Goal: Task Accomplishment & Management: Use online tool/utility

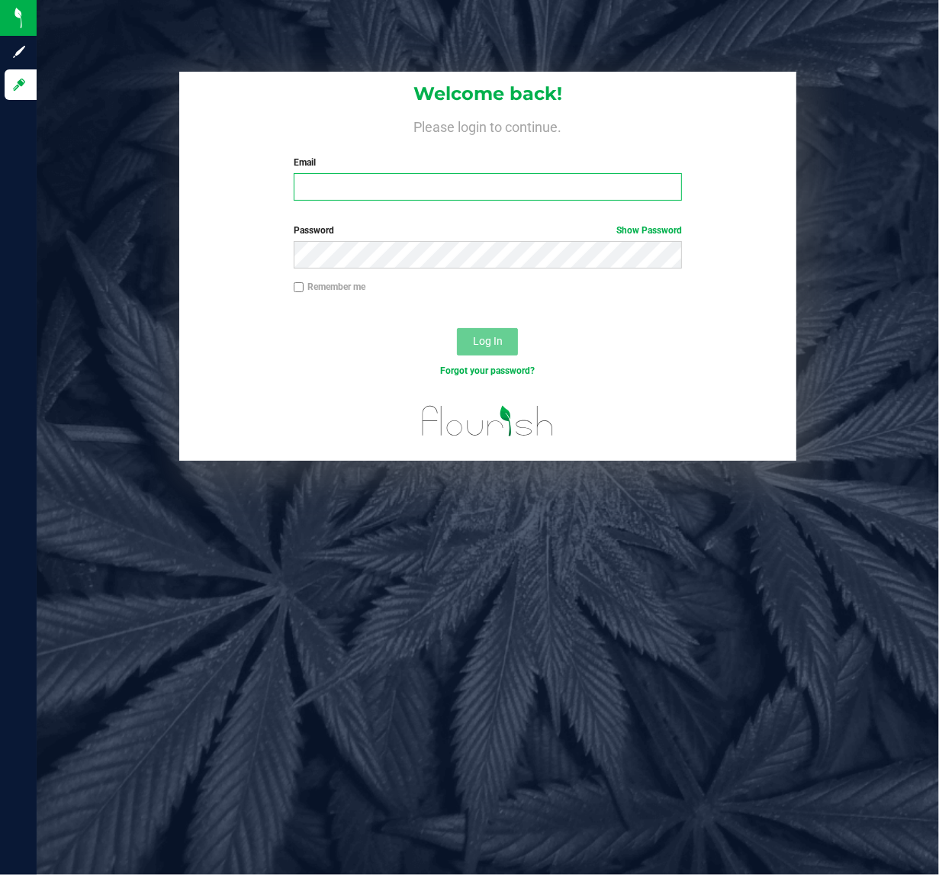
click at [427, 197] on input "Email" at bounding box center [488, 186] width 388 height 27
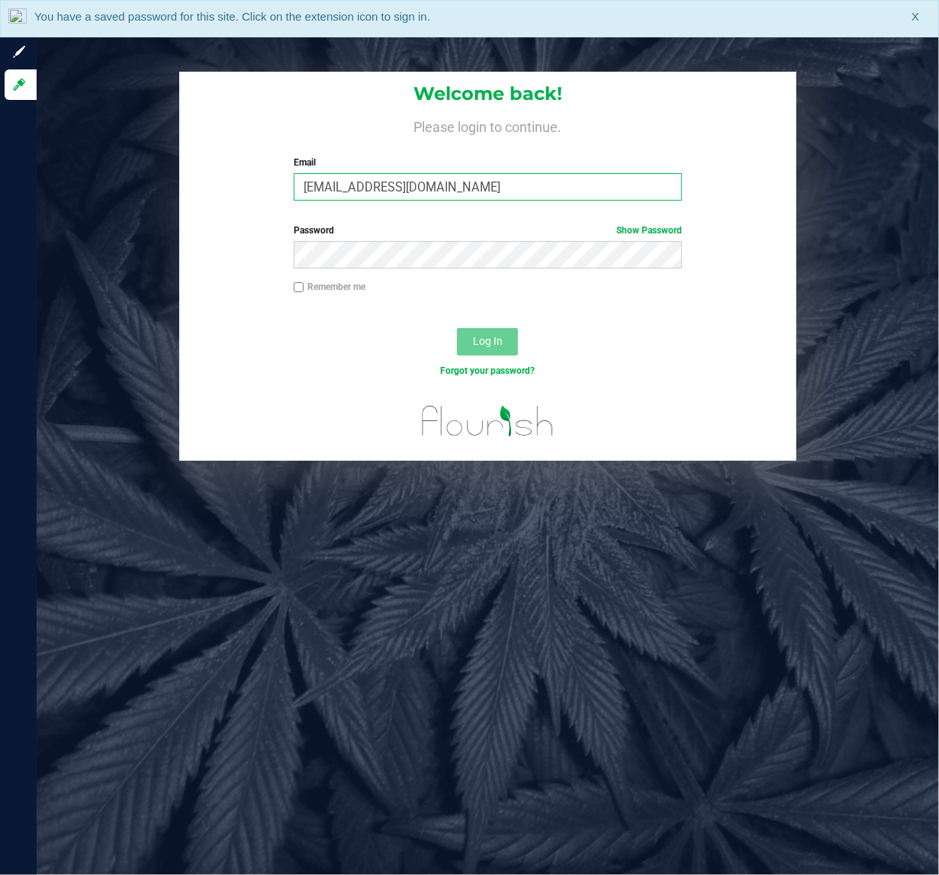
type input "njohnston@liveparallel.com"
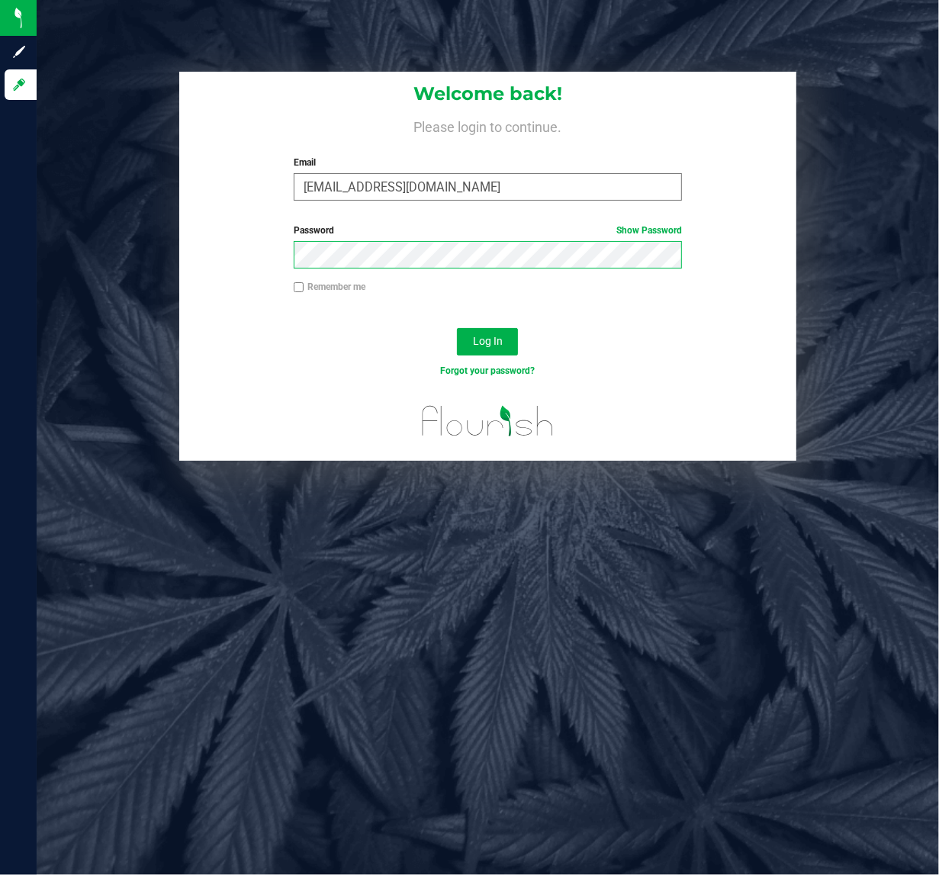
click at [457, 328] on button "Log In" at bounding box center [487, 341] width 61 height 27
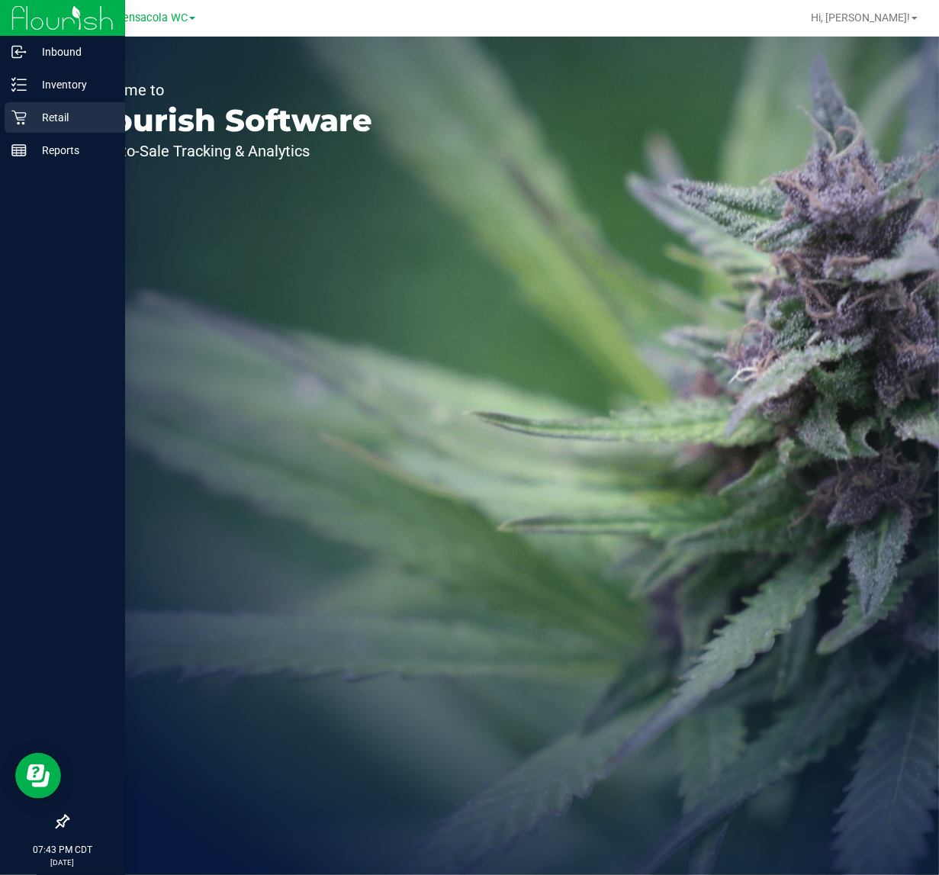
click at [23, 110] on icon at bounding box center [18, 117] width 15 height 15
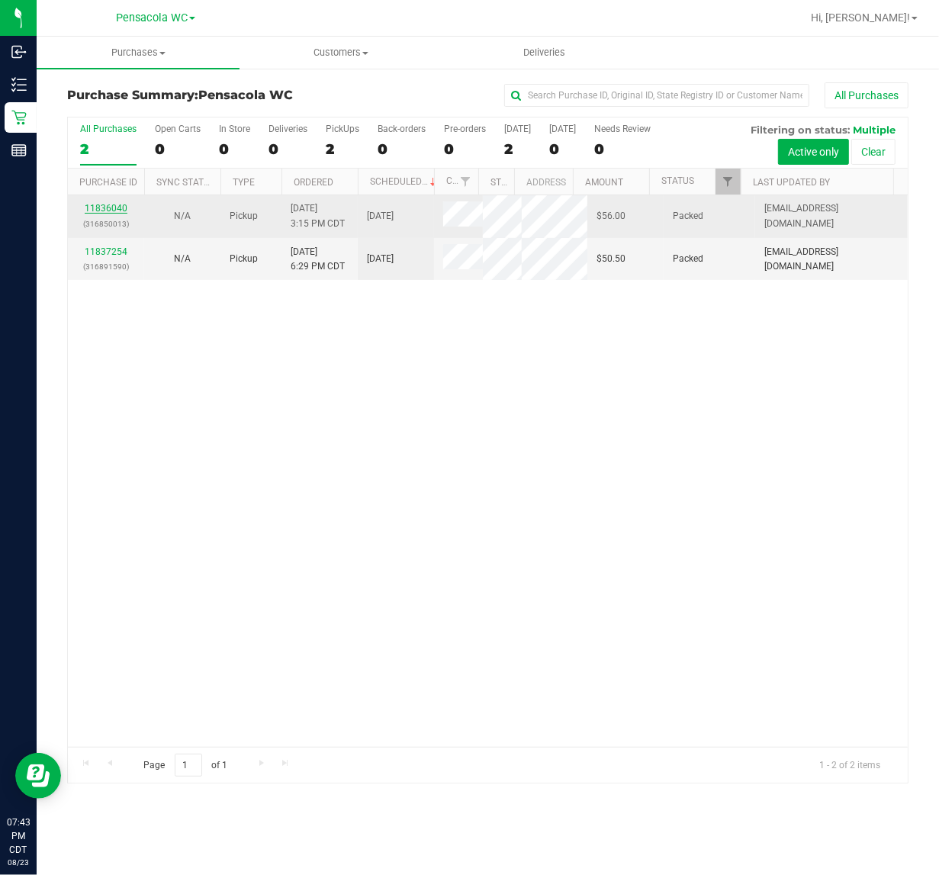
click at [94, 212] on link "11836040" at bounding box center [106, 208] width 43 height 11
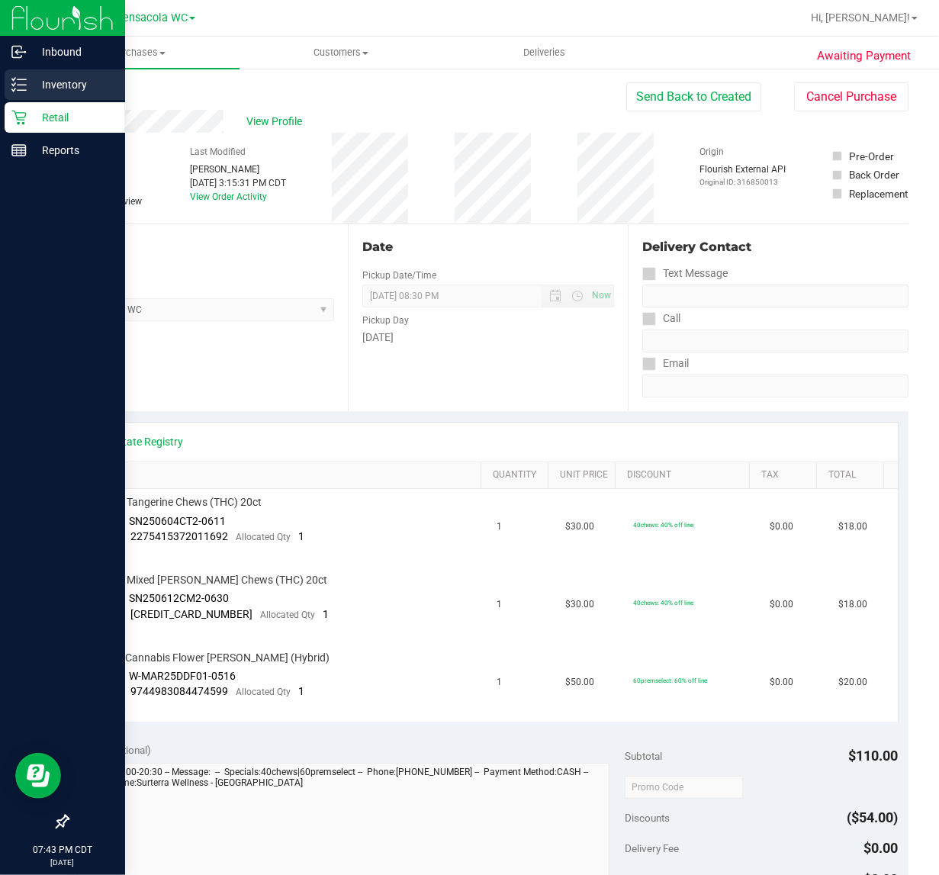
click at [31, 82] on p "Inventory" at bounding box center [73, 85] width 92 height 18
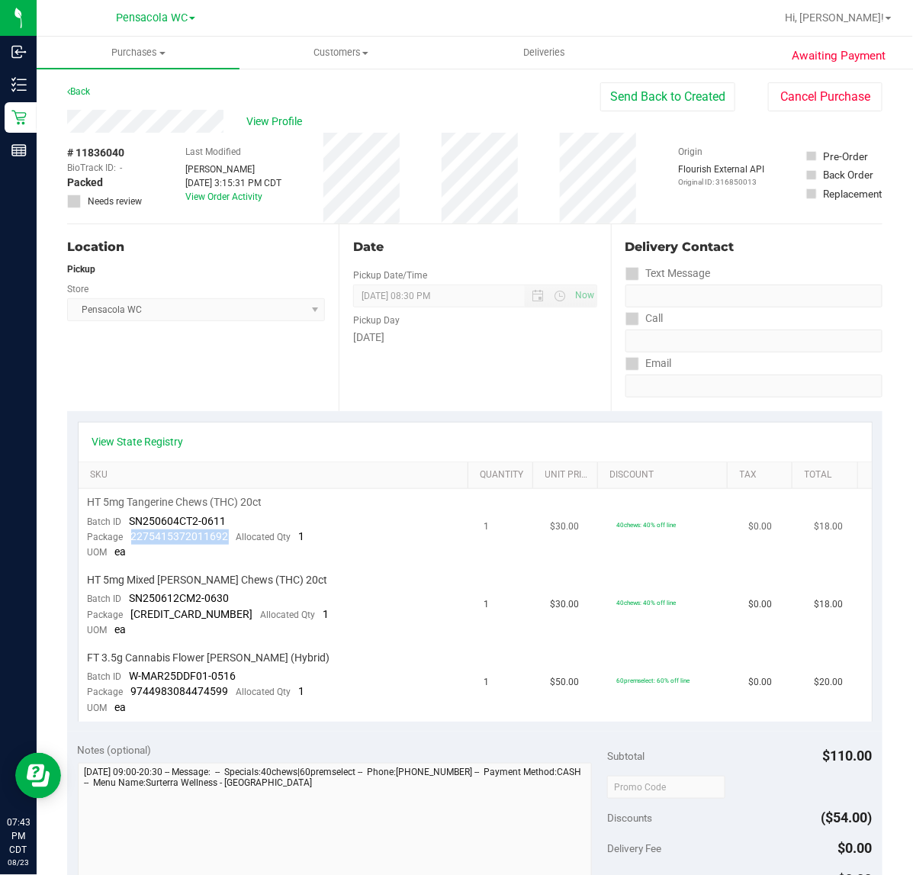
drag, startPoint x: 225, startPoint y: 530, endPoint x: 130, endPoint y: 542, distance: 95.3
click at [131, 542] on span "2275415372011692" at bounding box center [180, 536] width 98 height 12
copy span "2275415372011692"
drag, startPoint x: 233, startPoint y: 611, endPoint x: 127, endPoint y: 619, distance: 106.3
click at [127, 619] on div "Package 6414622674389448 Allocated Qty 1" at bounding box center [209, 614] width 242 height 15
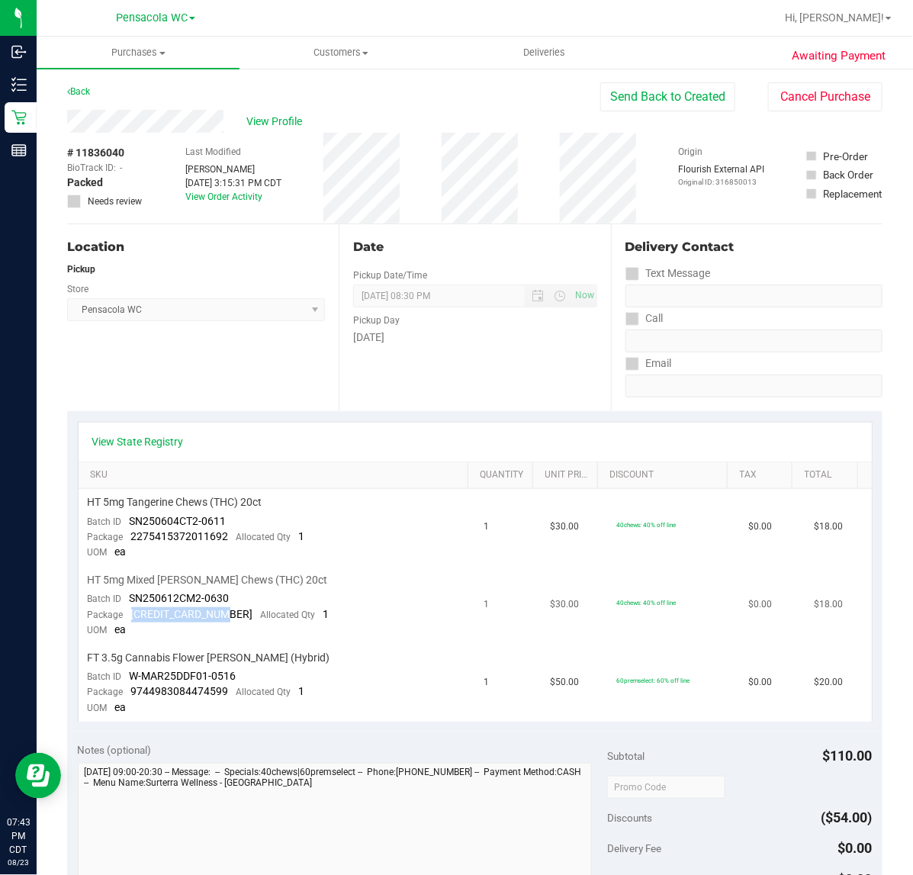
copy span "[CREDIT_CARD_NUMBER]"
drag, startPoint x: 234, startPoint y: 688, endPoint x: 124, endPoint y: 687, distance: 109.8
click at [124, 687] on div "Package 9744983084474599 Allocated Qty 1" at bounding box center [196, 691] width 217 height 15
copy span "9744983084474599"
click at [88, 89] on link "Back" at bounding box center [78, 91] width 23 height 11
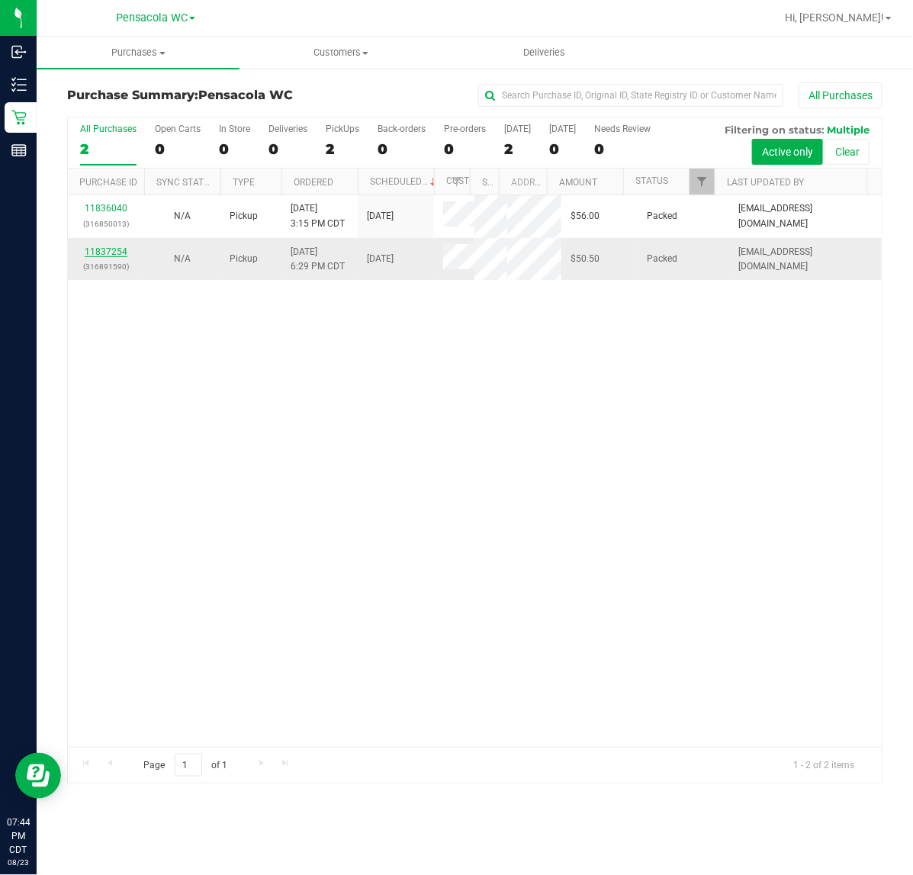
click at [109, 249] on link "11837254" at bounding box center [106, 251] width 43 height 11
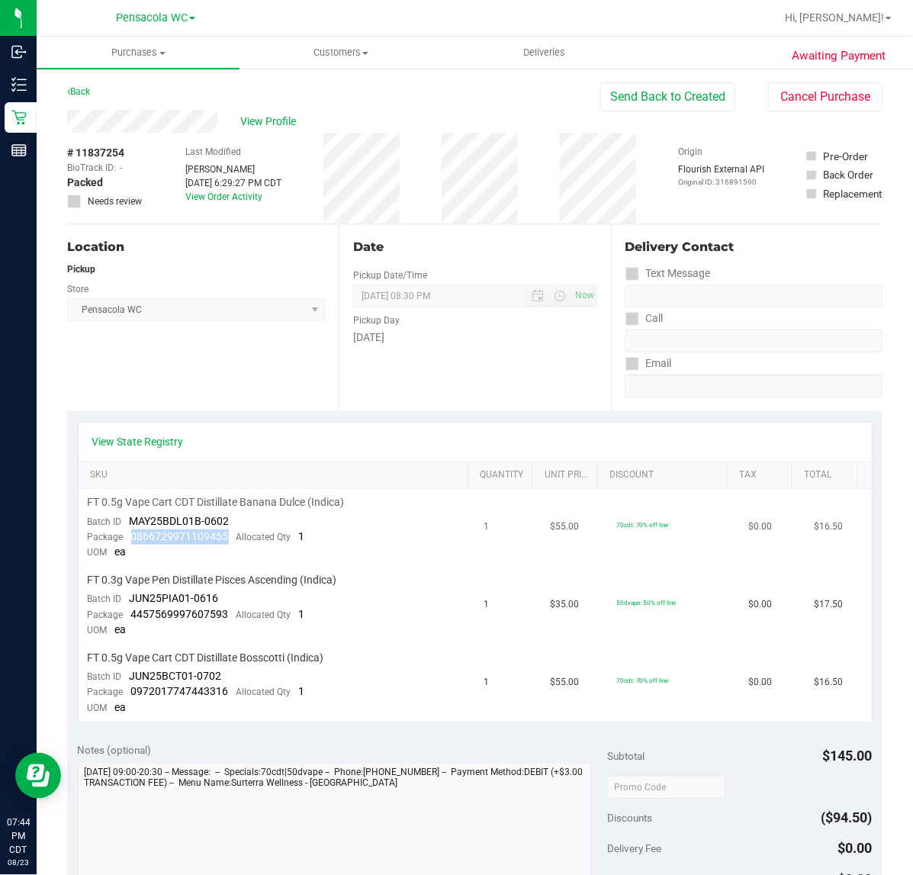
drag, startPoint x: 230, startPoint y: 542, endPoint x: 132, endPoint y: 534, distance: 98.0
click at [132, 534] on div "Package 0866729971109455 Allocated Qty 1" at bounding box center [196, 536] width 217 height 15
click at [172, 527] on span "MAY25BDL01B-0602" at bounding box center [180, 521] width 100 height 12
click at [178, 527] on span "MAY25BDL01B-0602" at bounding box center [180, 521] width 100 height 12
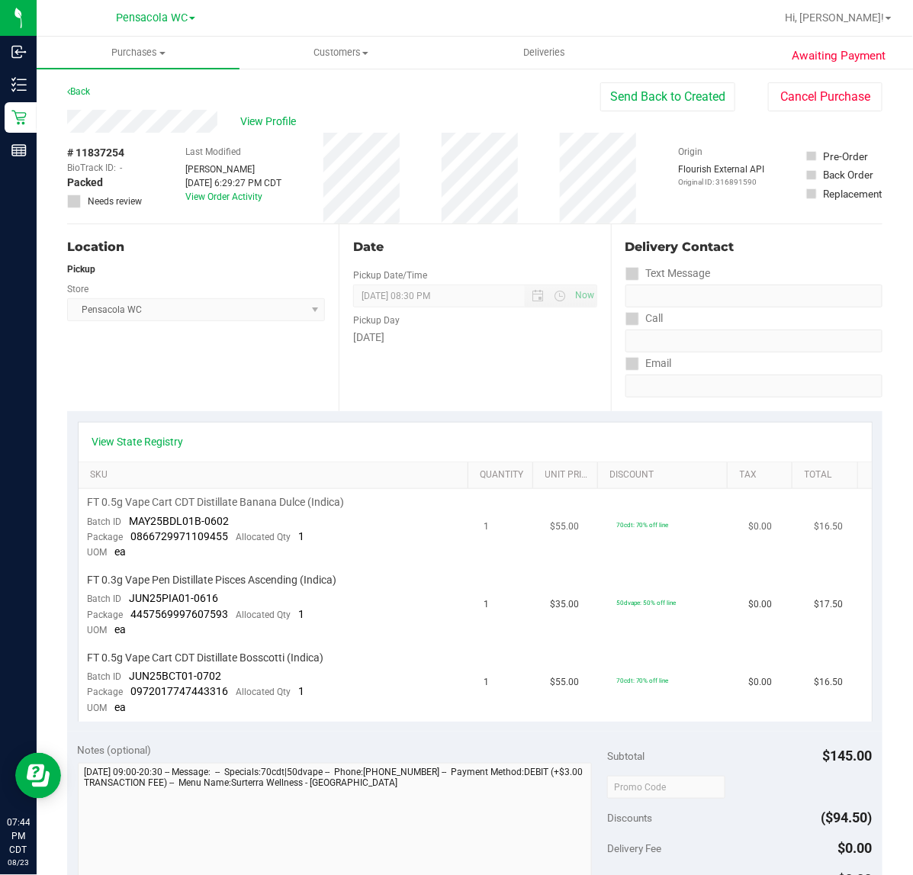
click at [219, 532] on span "0866729971109455" at bounding box center [180, 536] width 98 height 12
drag, startPoint x: 229, startPoint y: 538, endPoint x: 130, endPoint y: 535, distance: 99.2
click at [130, 535] on div "Package 0866729971109455 Allocated Qty 1" at bounding box center [196, 536] width 217 height 15
copy span "0866729971109455"
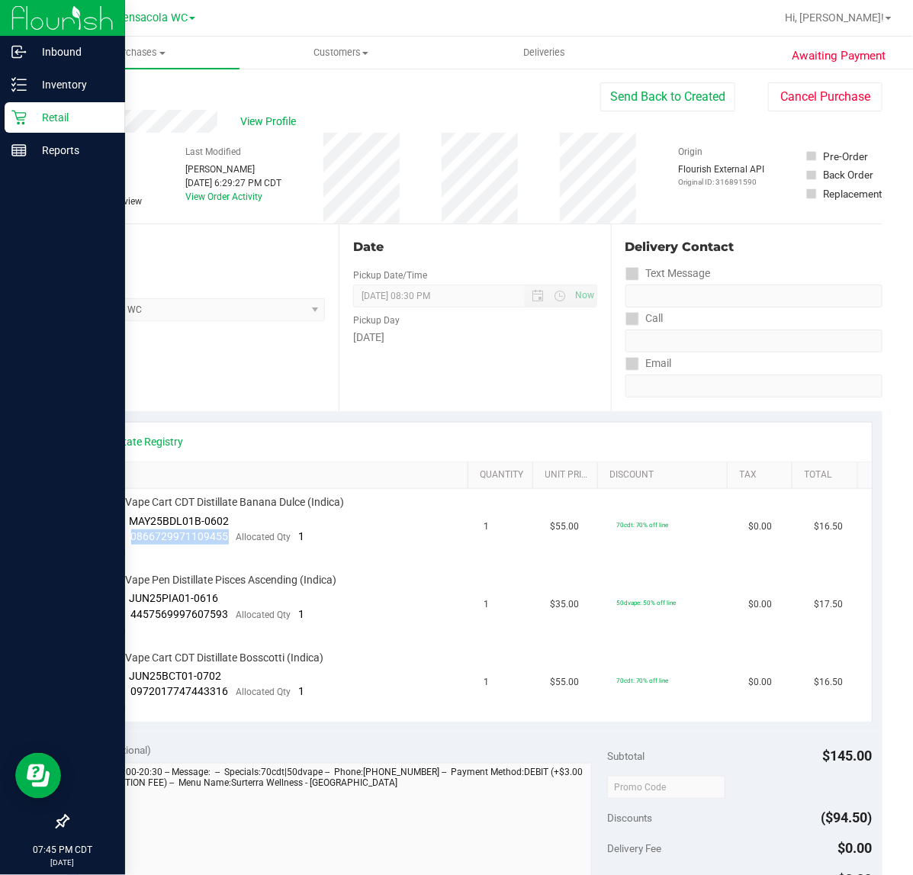
click at [20, 114] on icon at bounding box center [18, 117] width 15 height 15
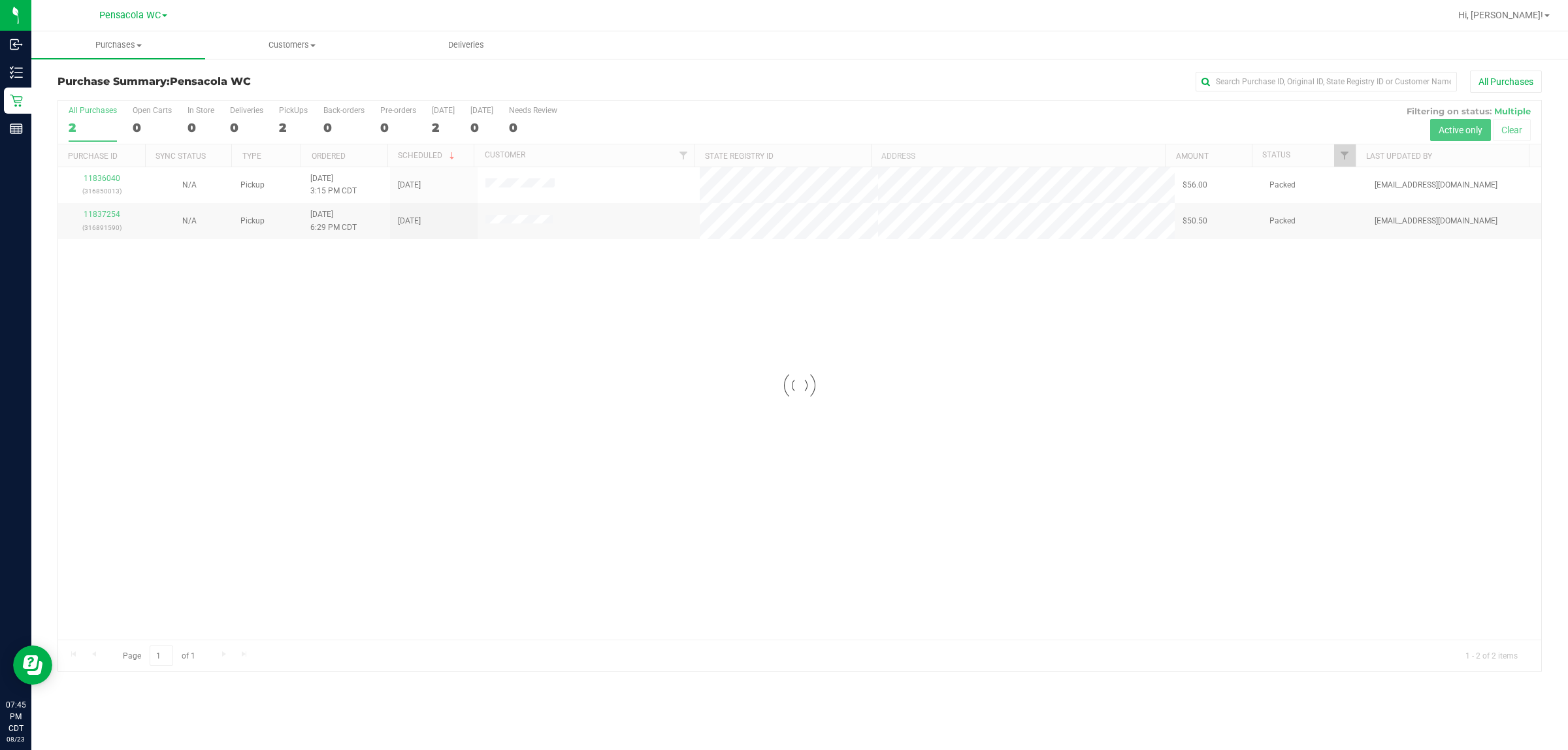
click at [664, 346] on div at bounding box center [800, 385] width 1483 height 570
click at [803, 482] on div "11836040 (316850013) N/A Pickup 8/23/2025 3:15 PM CDT 8/23/2025 $56.00 Packed n…" at bounding box center [800, 402] width 1483 height 472
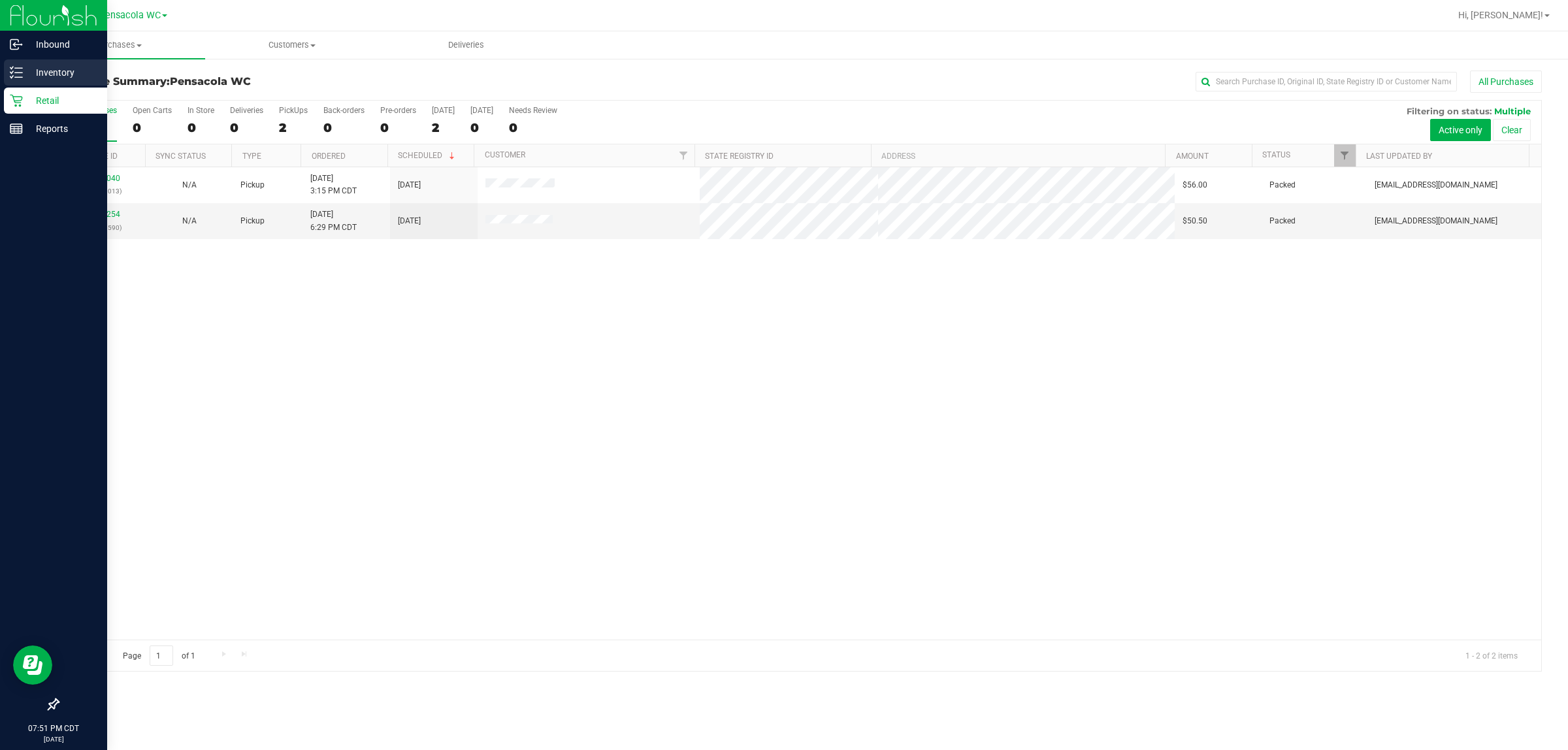
click at [16, 74] on icon at bounding box center [15, 72] width 13 height 13
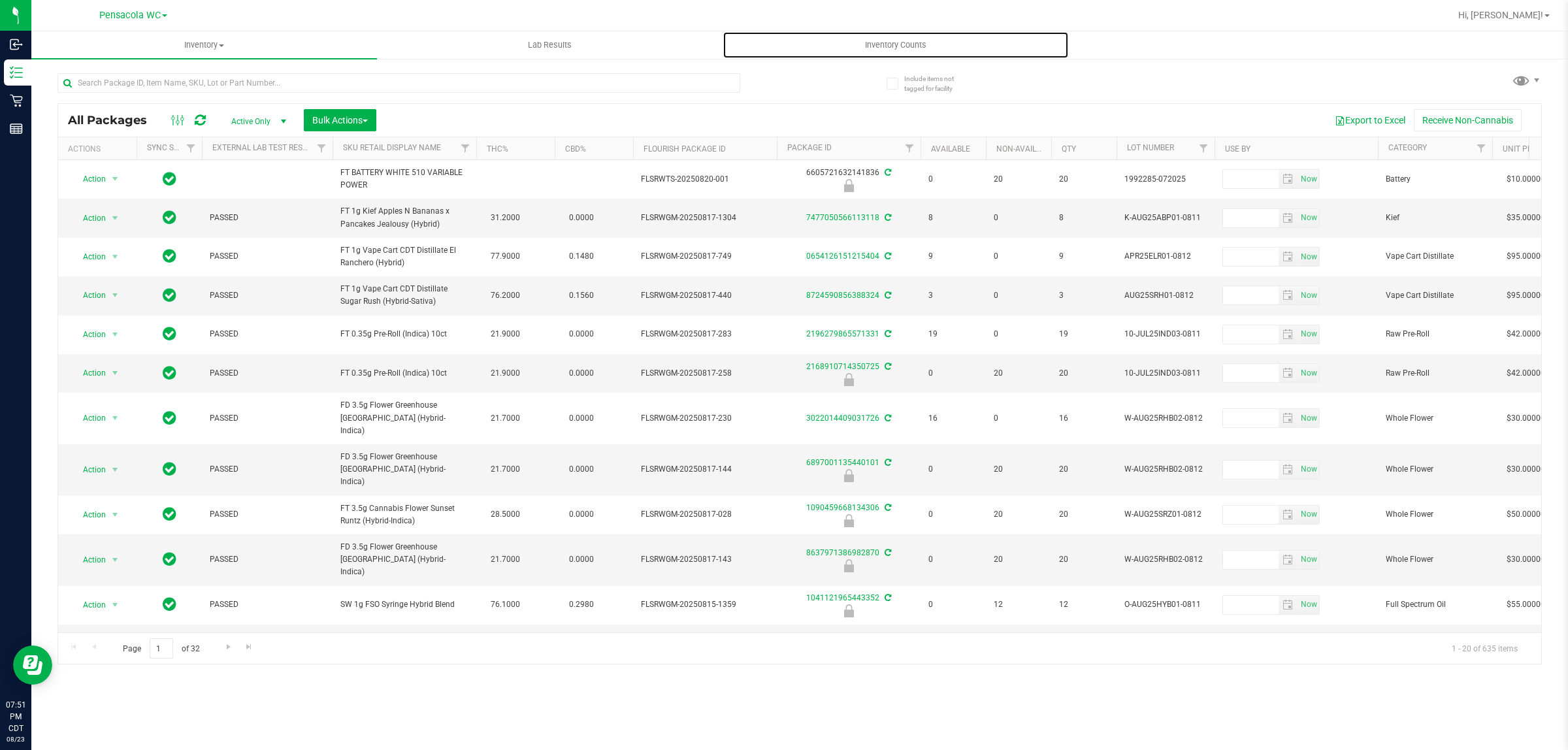
click at [803, 44] on span "Inventory Counts" at bounding box center [895, 45] width 97 height 12
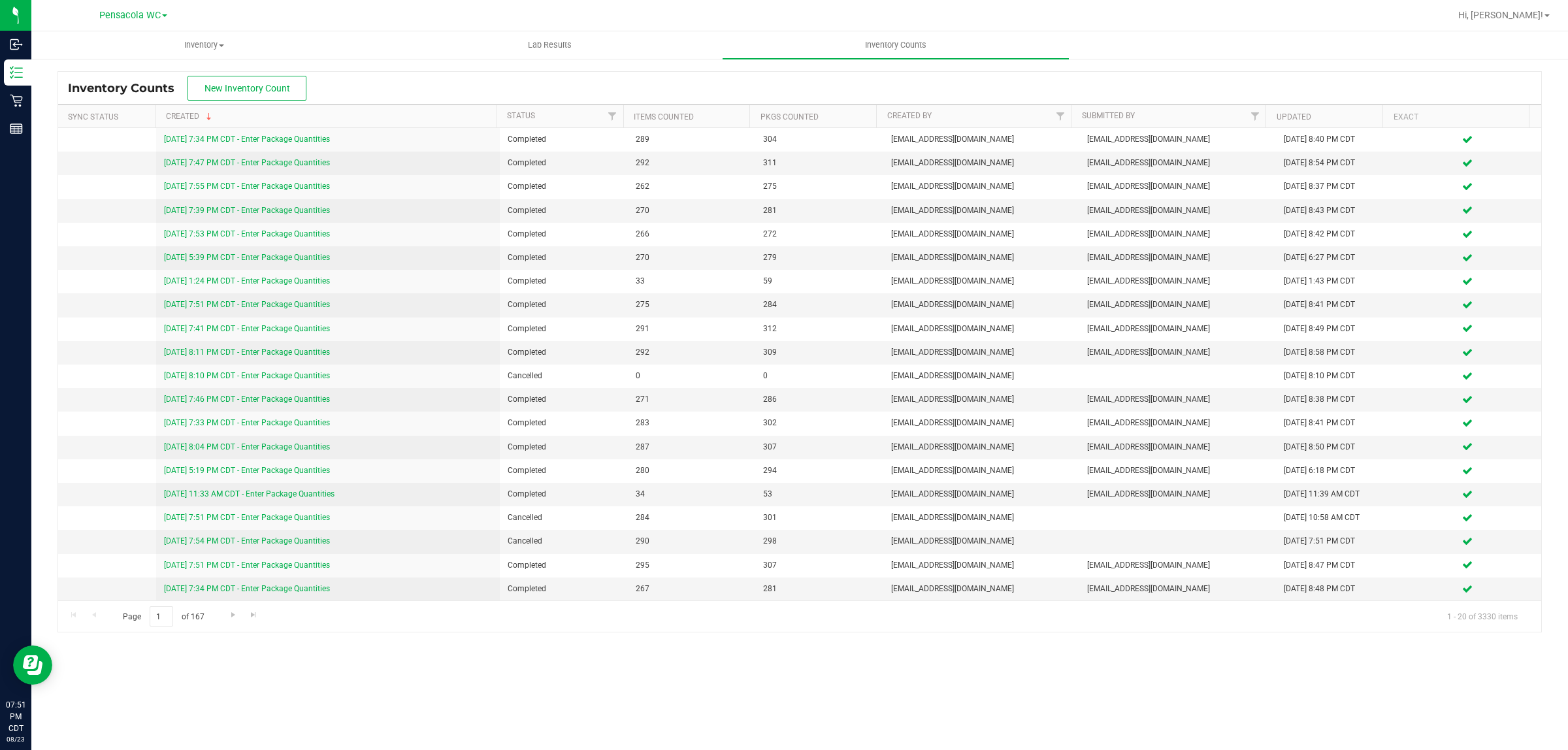
click at [439, 97] on div "Inventory Counts New Inventory Count" at bounding box center [800, 88] width 1483 height 33
click at [283, 86] on span "New Inventory Count" at bounding box center [247, 88] width 86 height 10
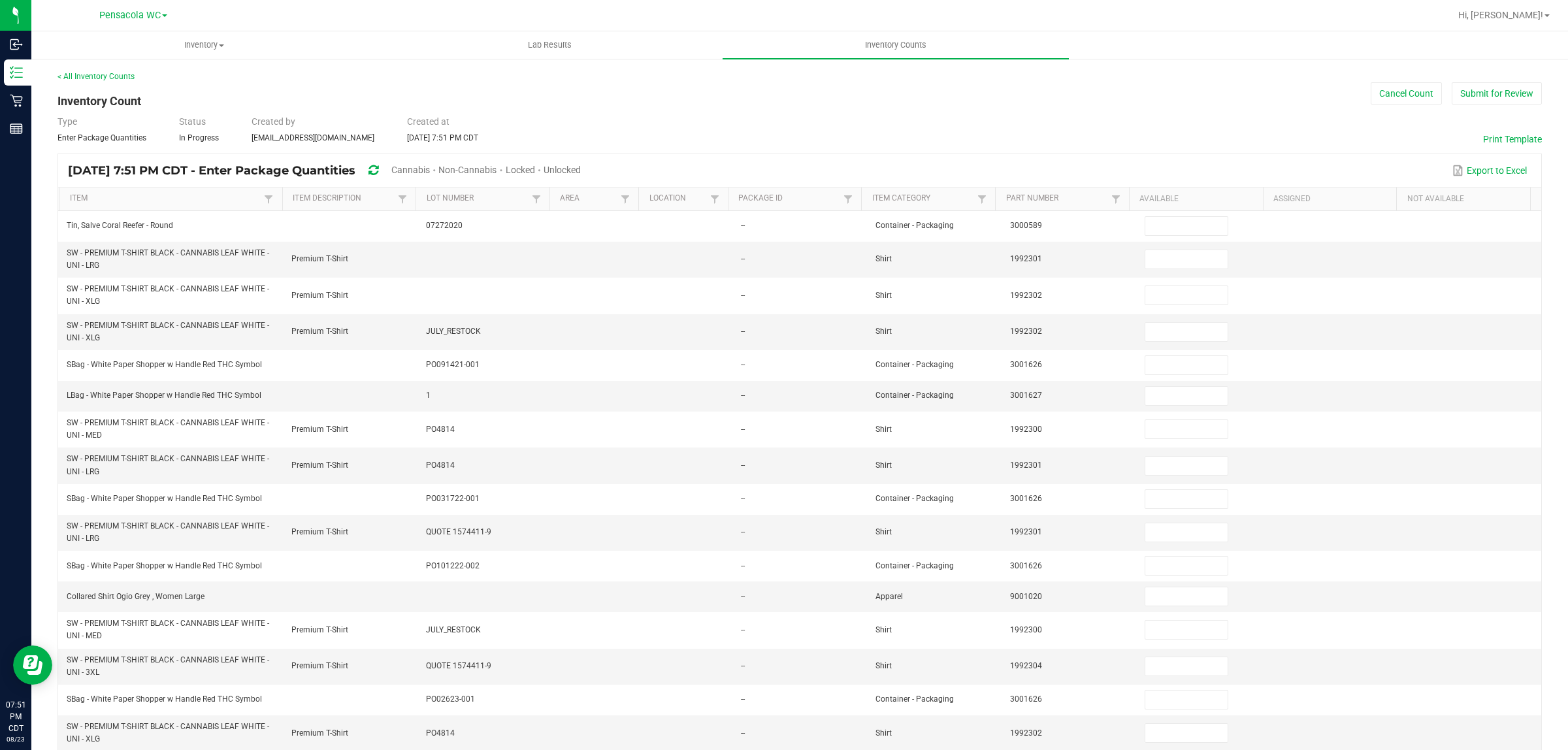
click at [428, 88] on div "< All Inventory Counts Inventory Count Cancel Count Submit for Review Type Ente…" at bounding box center [799, 497] width 1484 height 854
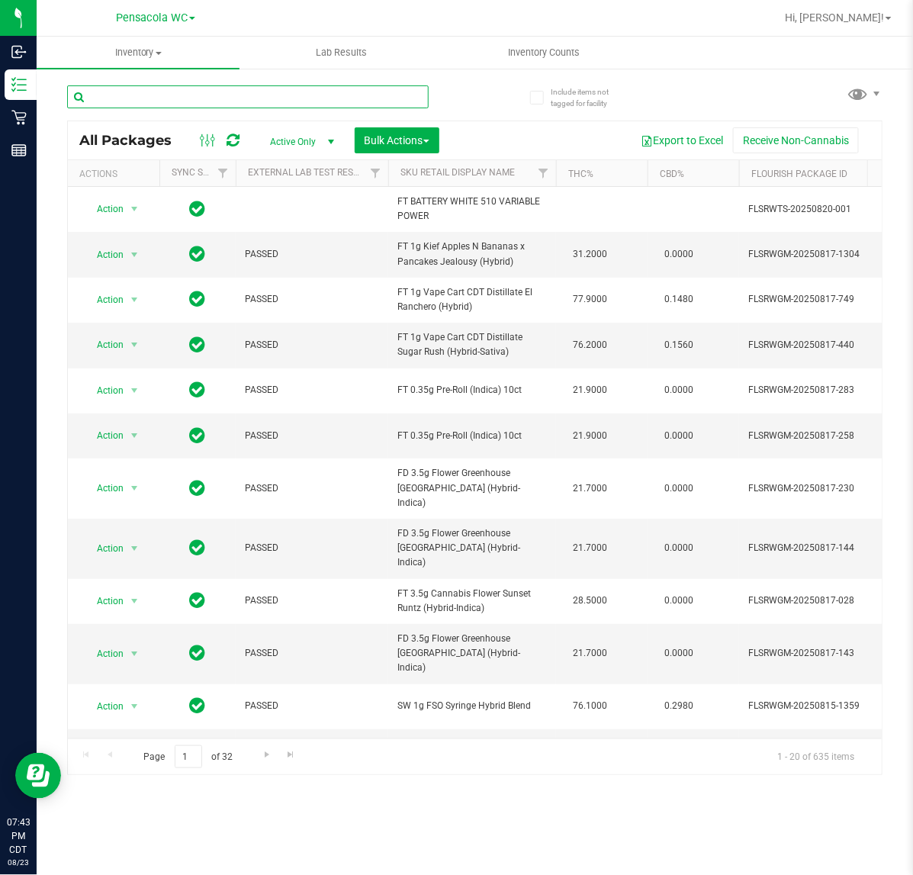
click at [177, 92] on input "text" at bounding box center [248, 96] width 362 height 23
paste input "2275415372011692"
type input "2275415372011692"
click at [513, 111] on div "2275415372011692 All Packages Active Only Active Only Lab Samples Locked All Ex…" at bounding box center [474, 423] width 815 height 704
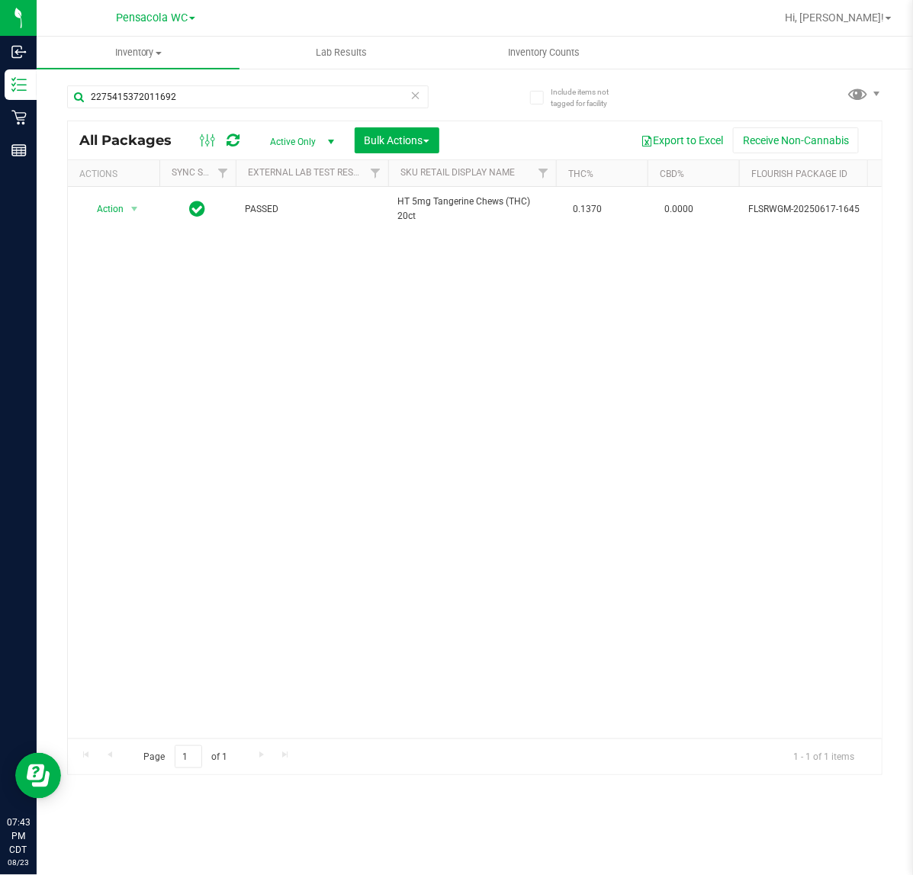
click at [414, 89] on icon at bounding box center [415, 94] width 11 height 18
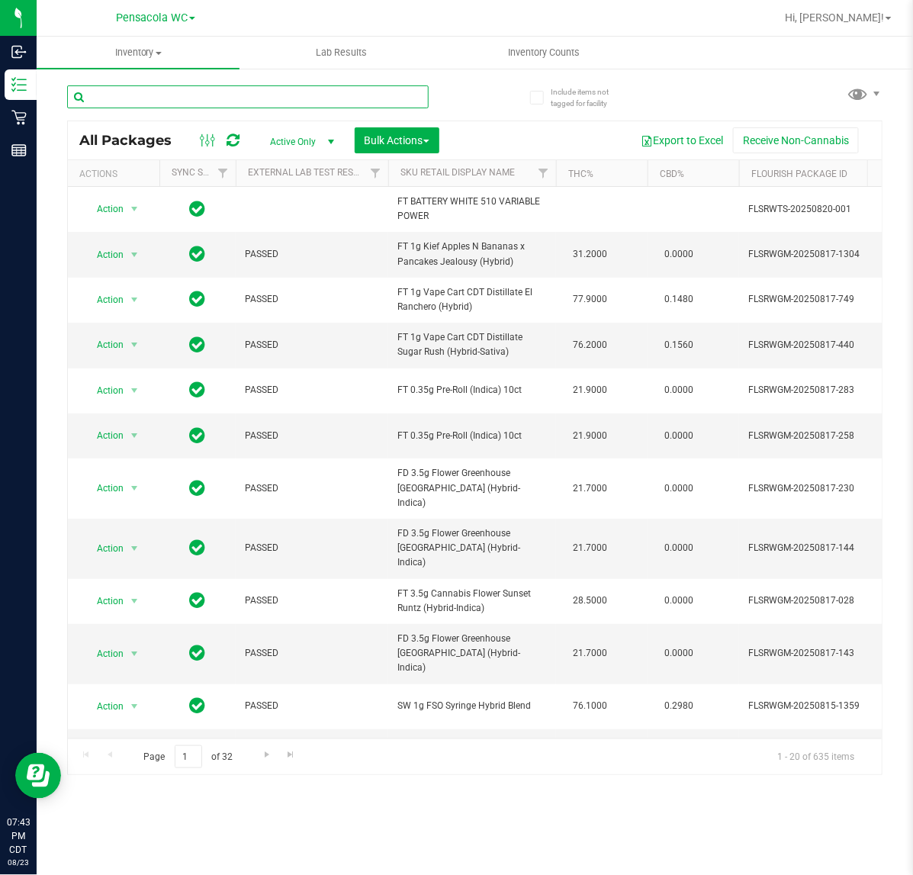
click at [203, 105] on input "text" at bounding box center [248, 96] width 362 height 23
paste input "[CREDIT_CARD_NUMBER]"
click at [485, 98] on div "[CREDIT_CARD_NUMBER] All Packages Active Only Active Only Lab Samples Locked Al…" at bounding box center [474, 423] width 815 height 704
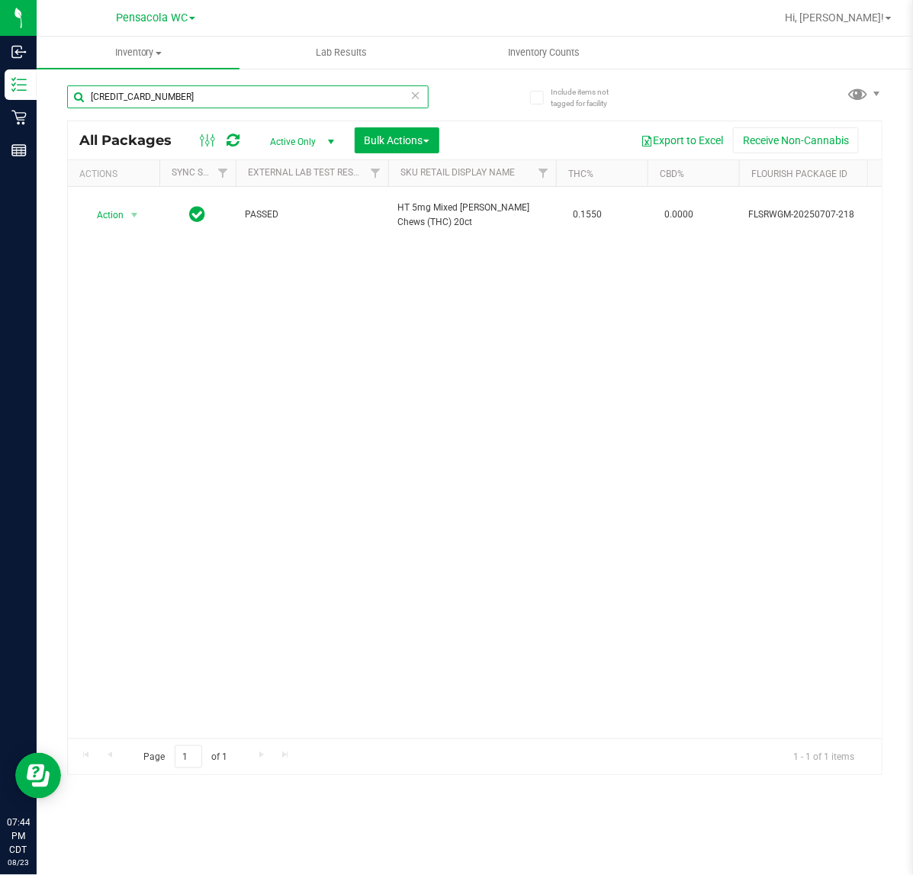
click at [276, 100] on input "[CREDIT_CARD_NUMBER]" at bounding box center [248, 96] width 362 height 23
paste input "9744983084474599"
type input "9744983084474599"
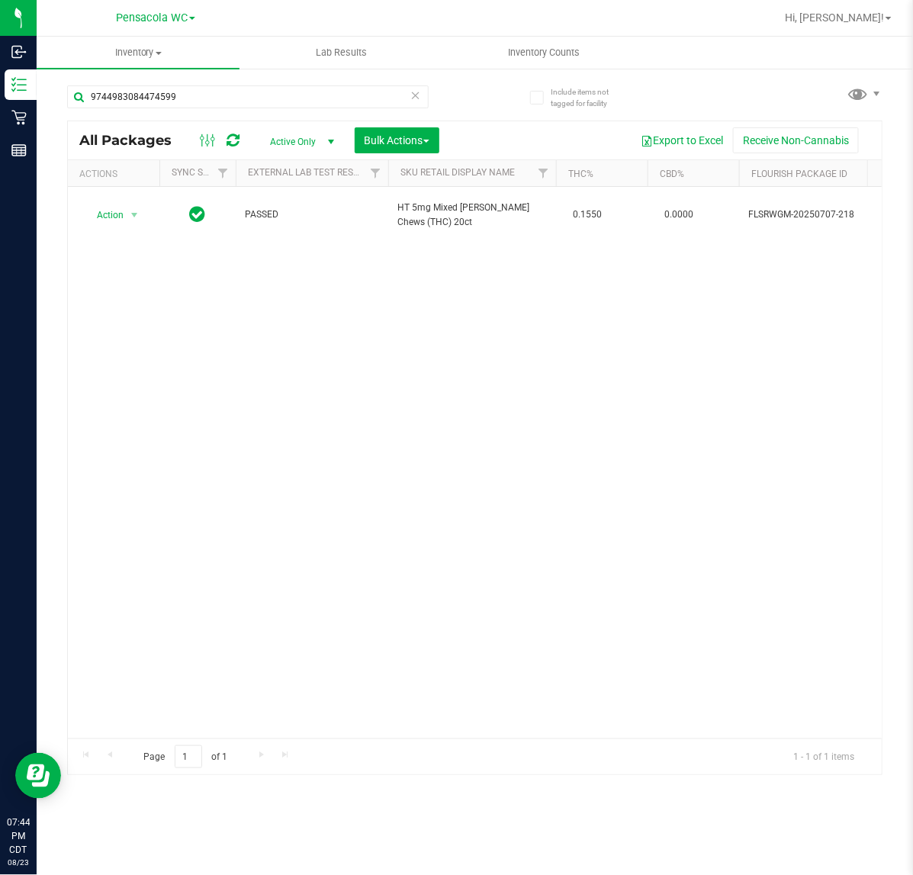
click at [323, 455] on div "Action Action Create package Edit attributes Global inventory Locate package Lo…" at bounding box center [475, 462] width 814 height 551
click at [412, 94] on icon at bounding box center [415, 94] width 11 height 18
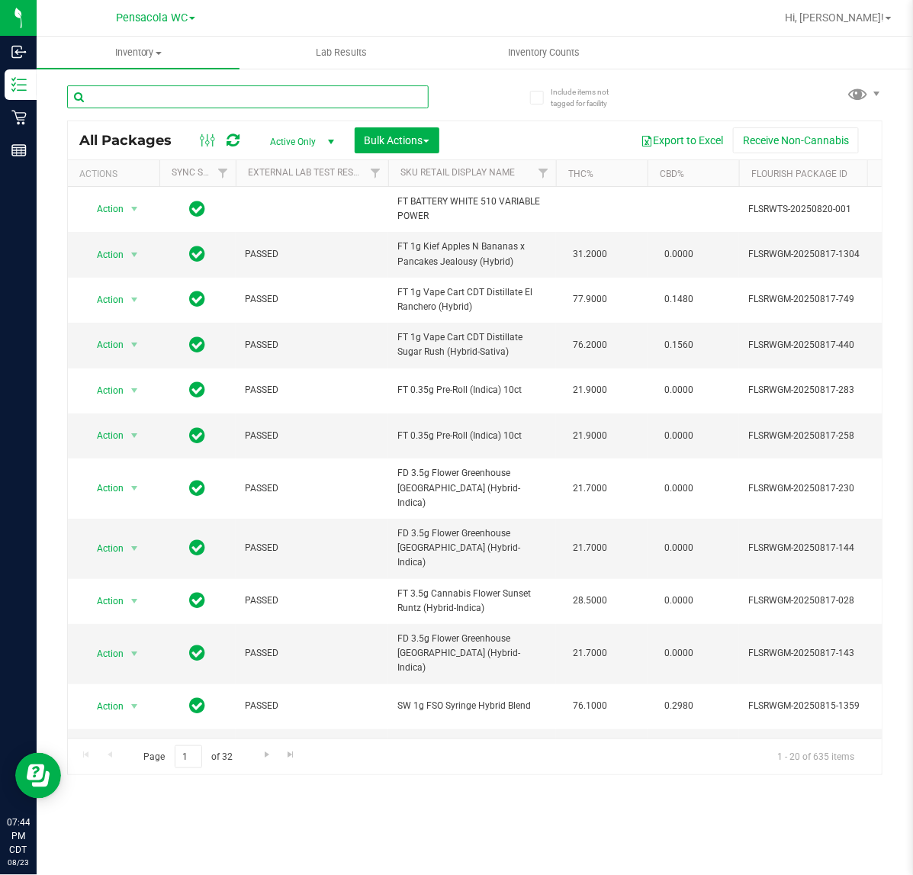
click at [243, 98] on input "text" at bounding box center [248, 96] width 362 height 23
click at [278, 101] on input "text" at bounding box center [248, 96] width 362 height 23
paste input "9744983084474599"
click at [528, 127] on div "Export to Excel Receive Non-Cannabis" at bounding box center [661, 140] width 420 height 26
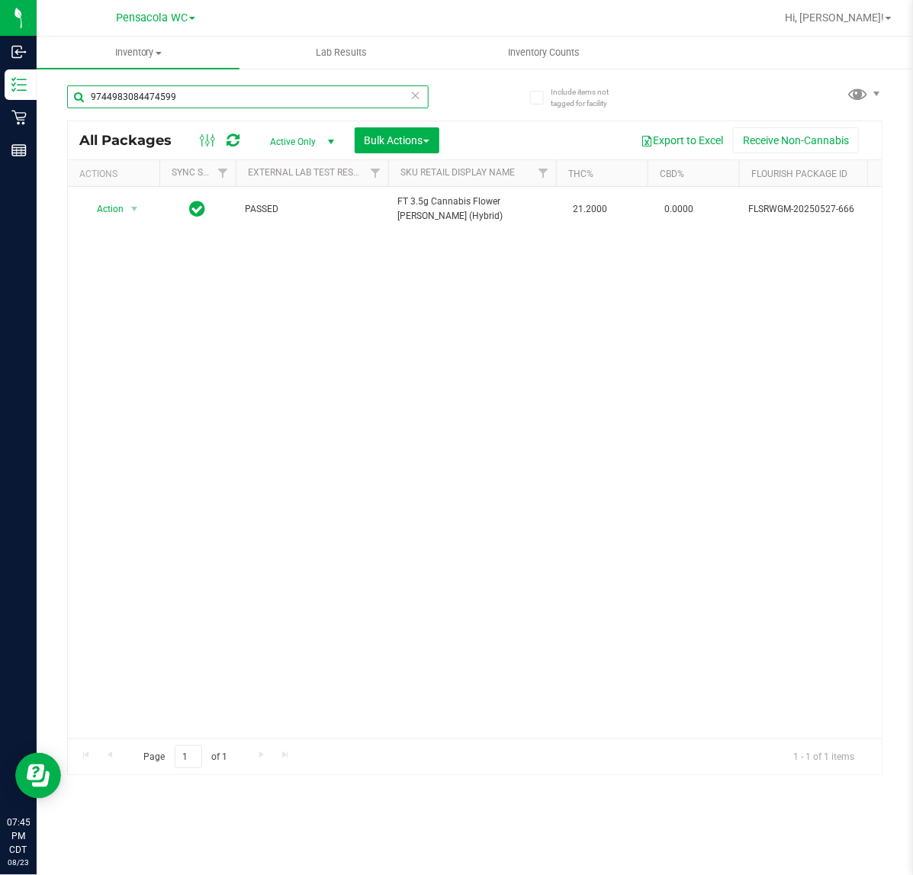
click at [188, 98] on input "9744983084474599" at bounding box center [248, 96] width 362 height 23
paste input "0866729971109455"
type input "0866729971109455"
click at [258, 460] on div "Action Action Create package Edit attributes Global inventory Locate package Lo…" at bounding box center [475, 462] width 814 height 551
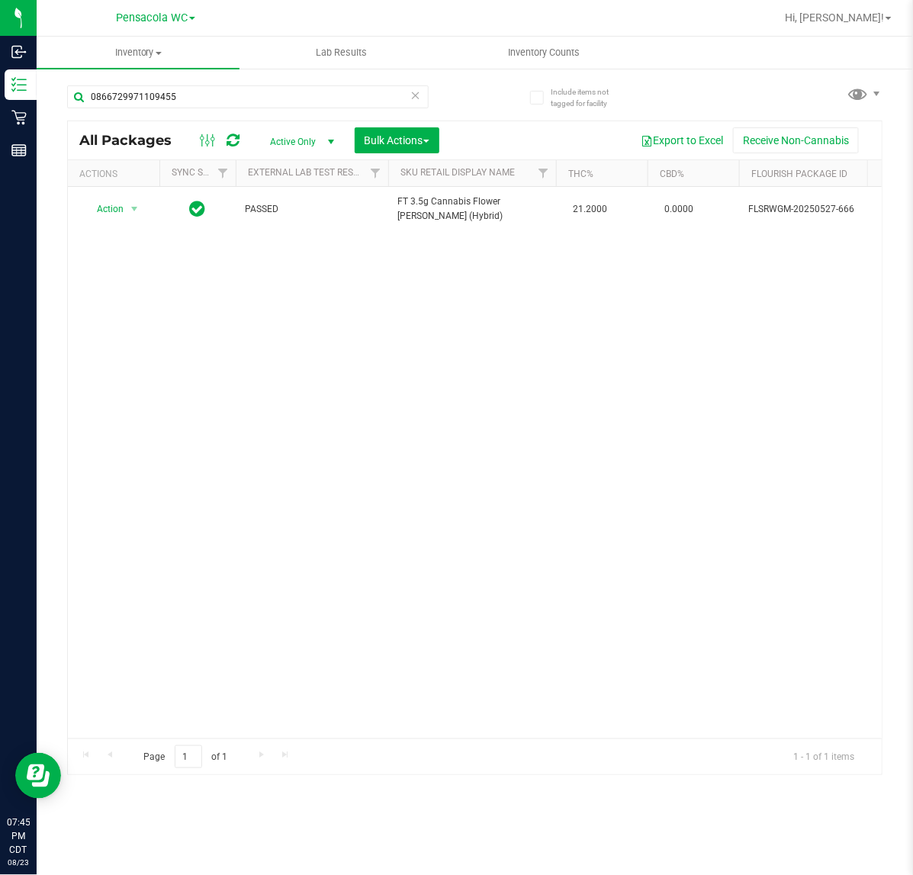
scroll to position [0, 17]
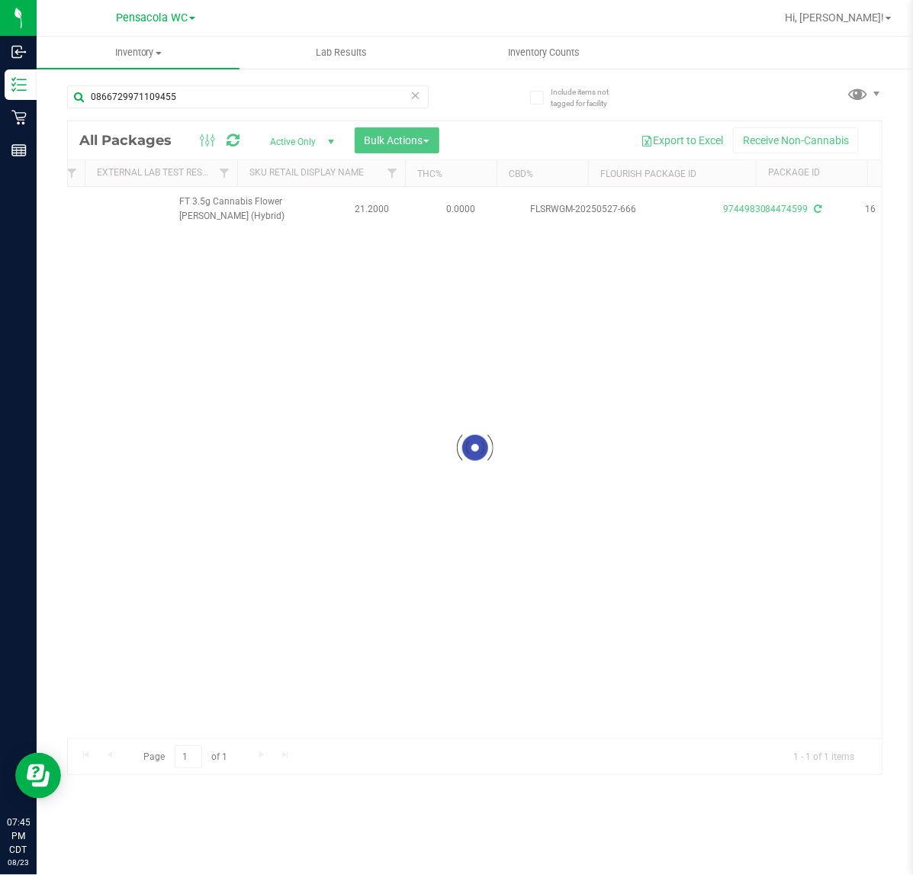
scroll to position [0, 218]
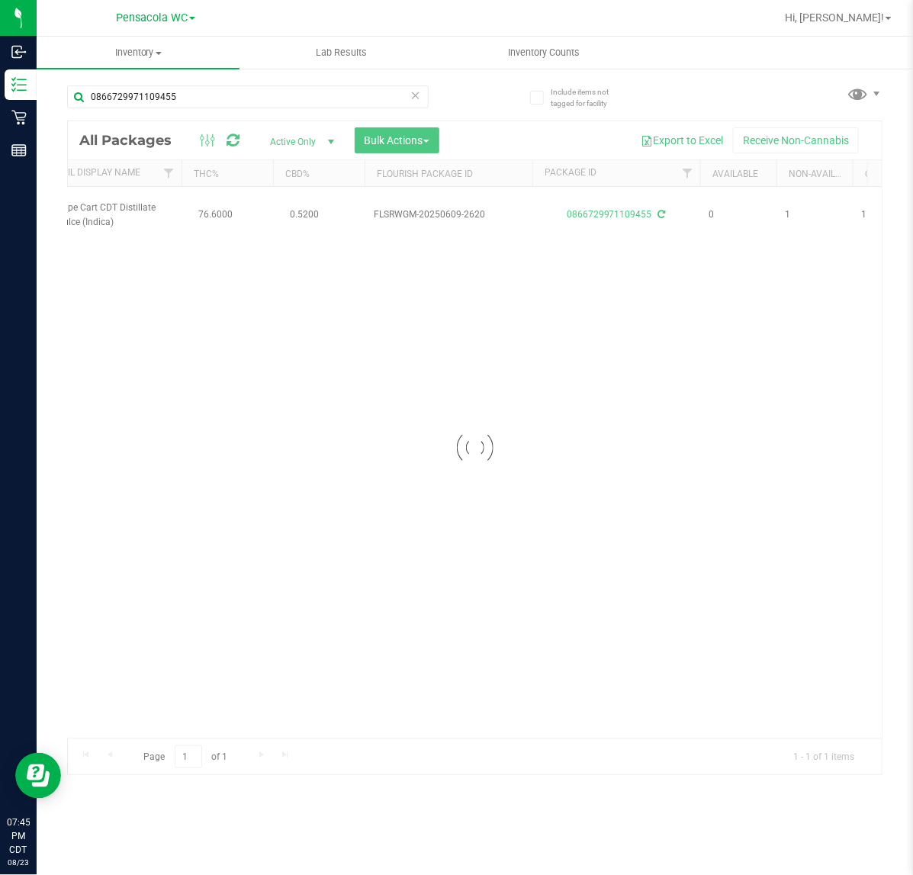
scroll to position [0, 488]
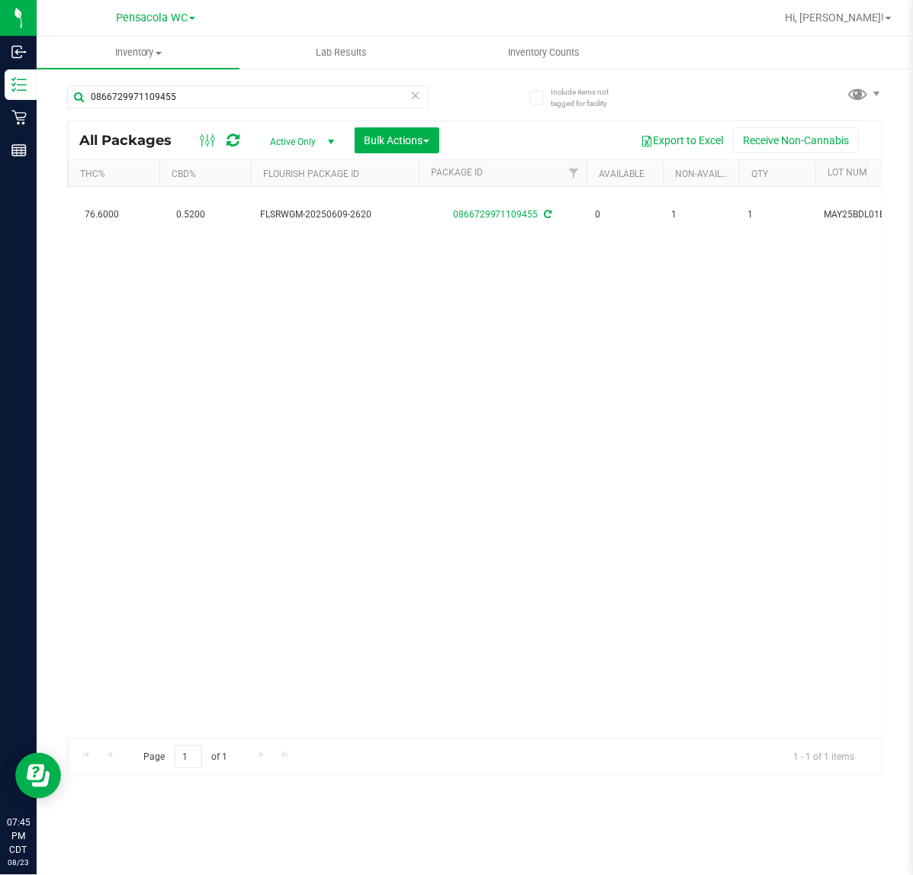
click at [302, 542] on div "Action Action Create package Edit attributes Global inventory Locate package Lo…" at bounding box center [475, 462] width 814 height 551
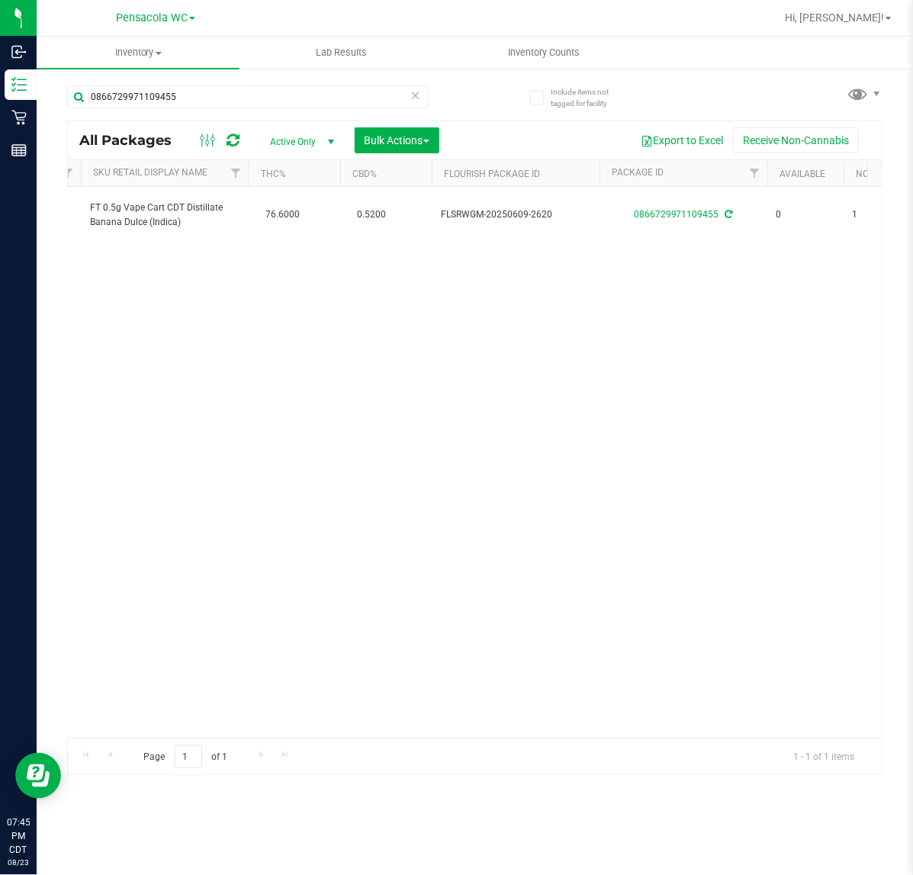
click at [235, 314] on div "Action Action Create package Edit attributes Global inventory Locate package Lo…" at bounding box center [475, 462] width 814 height 551
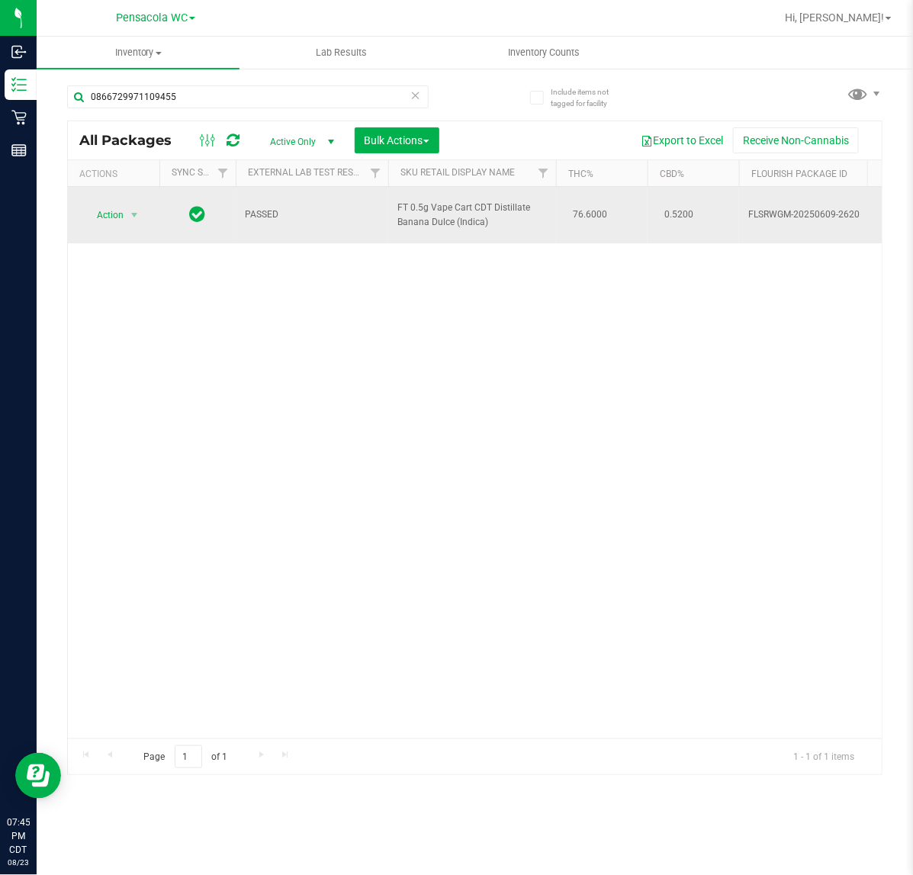
click at [98, 221] on span "Action" at bounding box center [103, 214] width 41 height 21
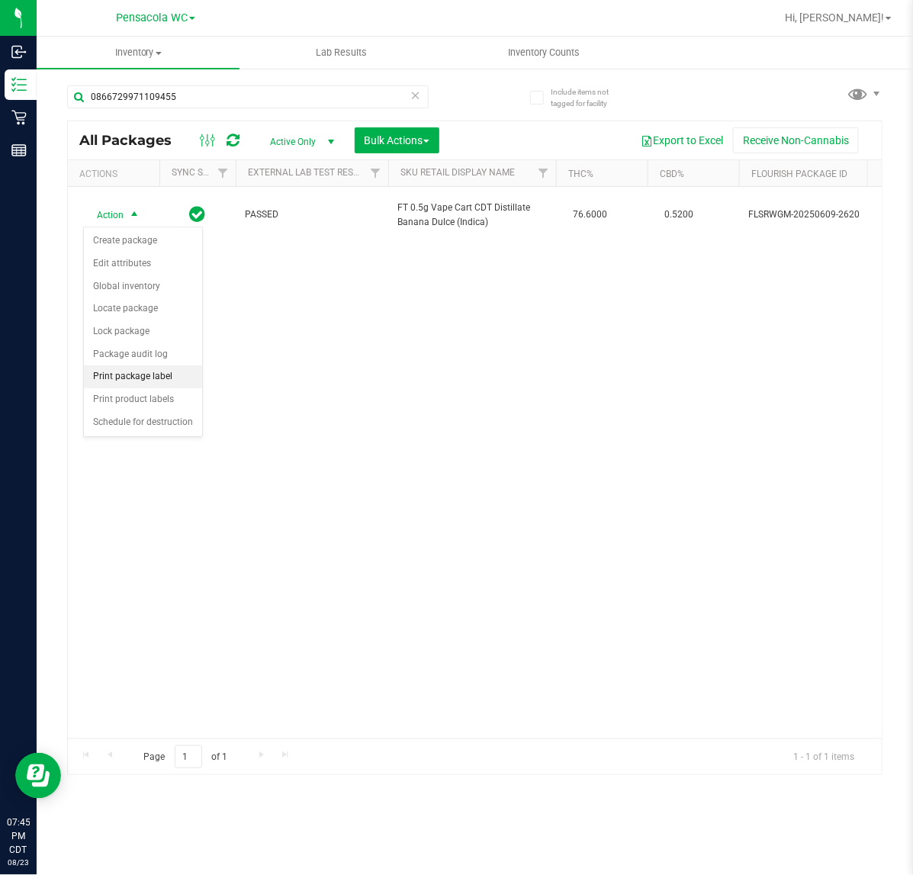
click at [139, 380] on li "Print package label" at bounding box center [143, 376] width 118 height 23
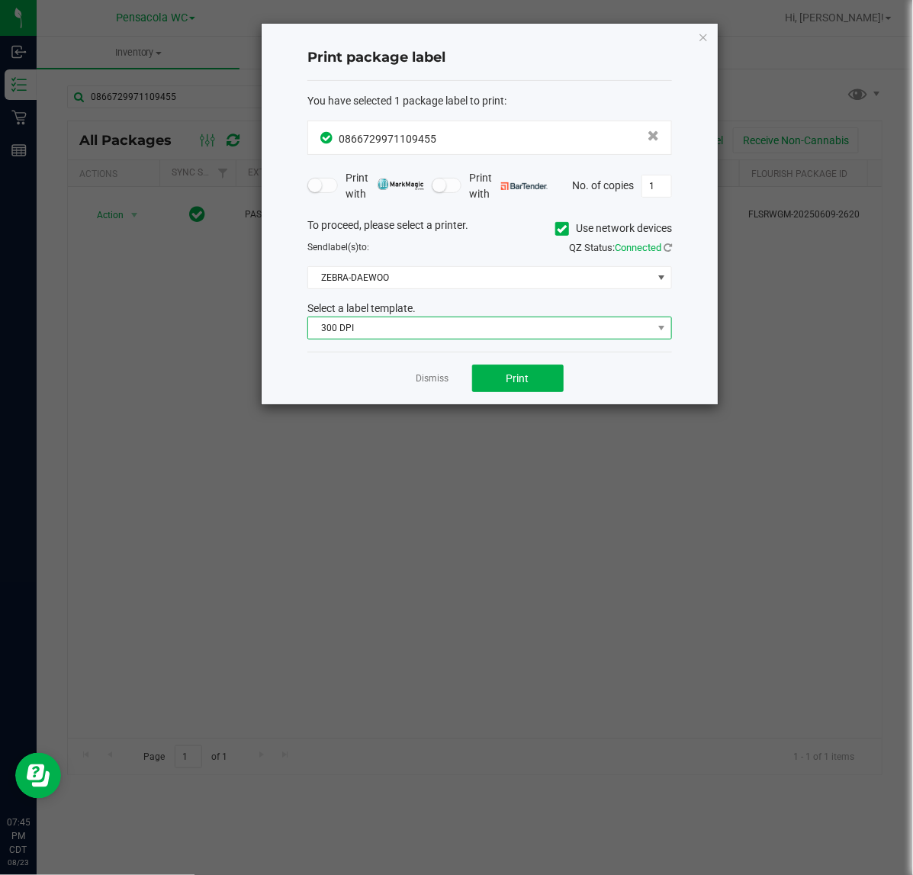
click at [384, 330] on span "300 DPI" at bounding box center [480, 327] width 344 height 21
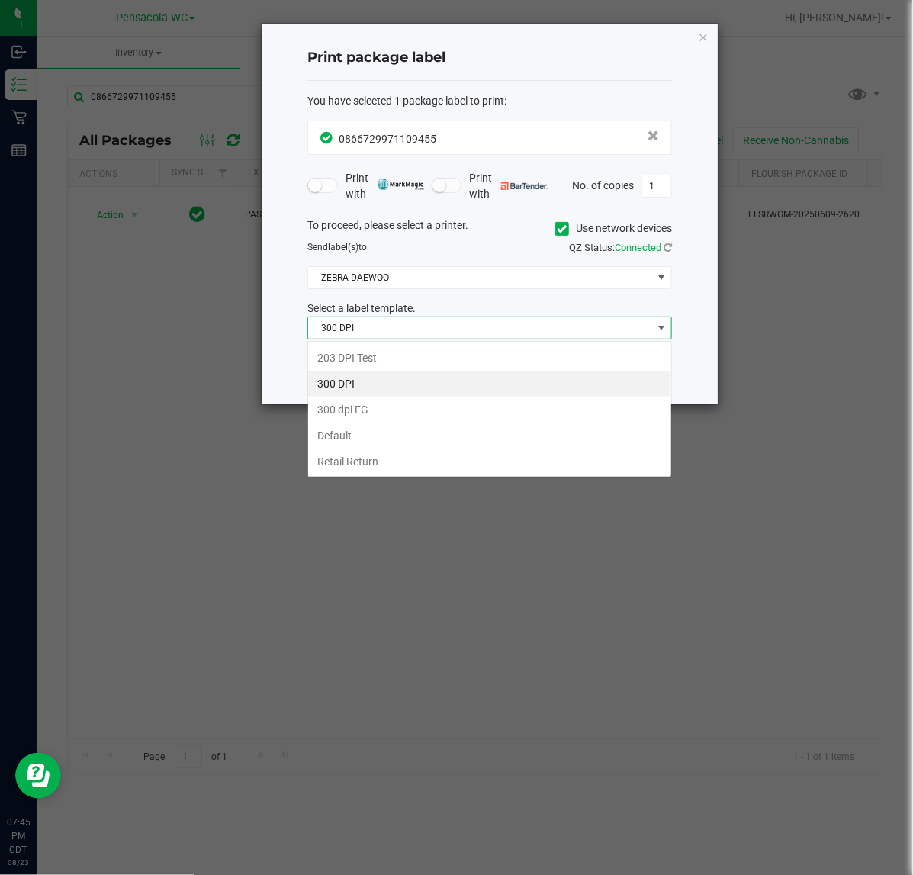
scroll to position [24, 364]
click at [356, 355] on li "203 DPI Test" at bounding box center [489, 358] width 363 height 26
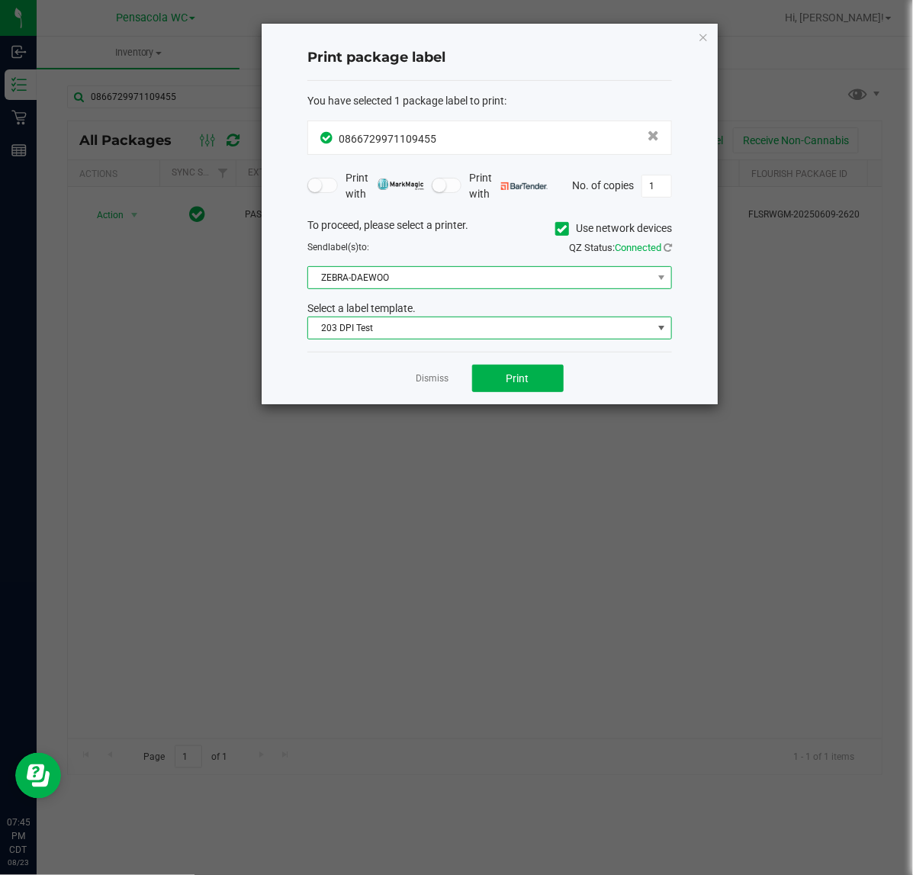
click at [410, 275] on span "ZEBRA-DAEWOO" at bounding box center [480, 277] width 344 height 21
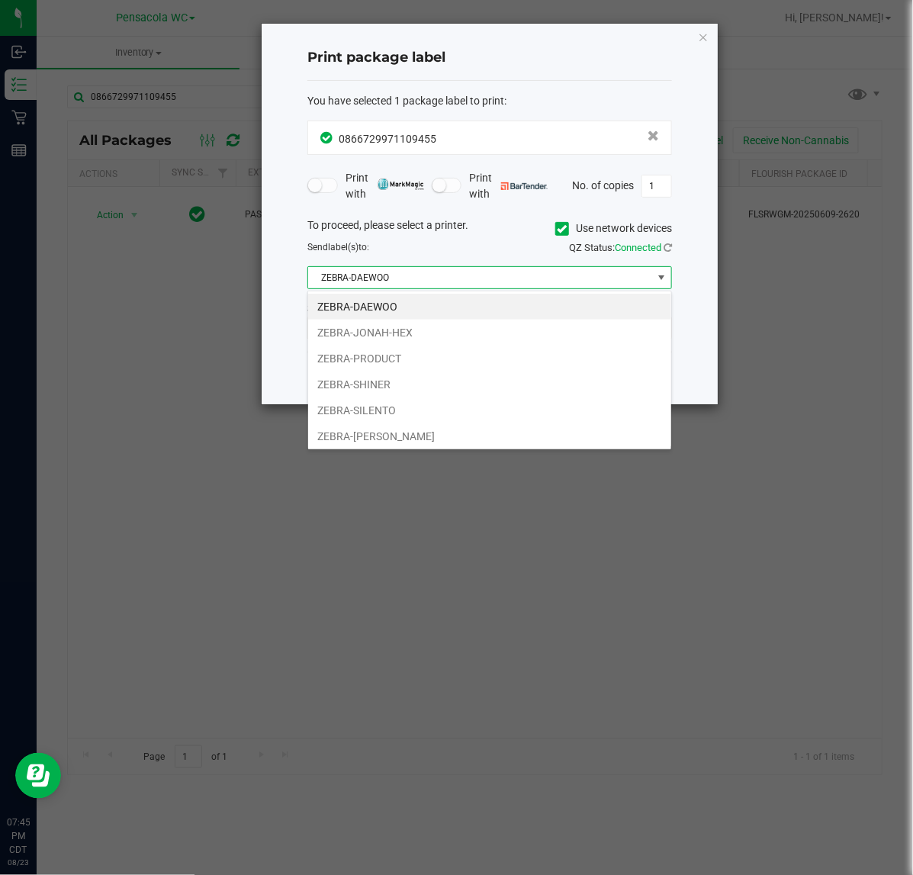
click at [413, 273] on span "ZEBRA-DAEWOO" at bounding box center [480, 277] width 344 height 21
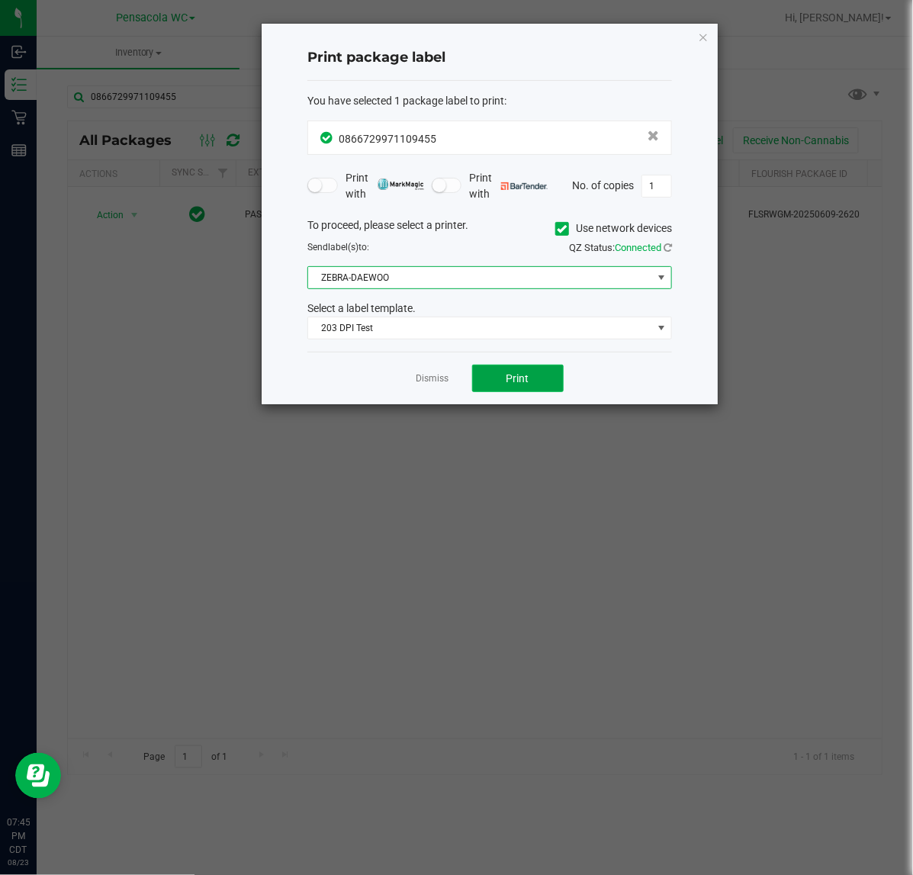
click at [503, 379] on button "Print" at bounding box center [518, 378] width 92 height 27
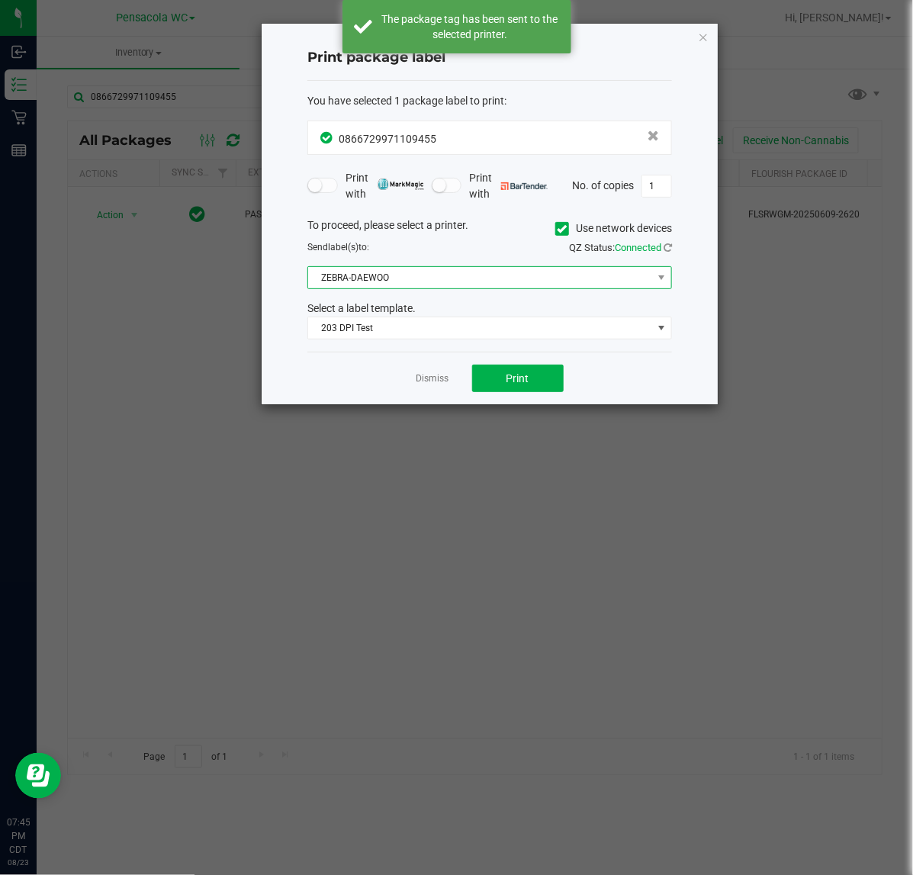
click at [402, 268] on span "ZEBRA-DAEWOO" at bounding box center [480, 277] width 344 height 21
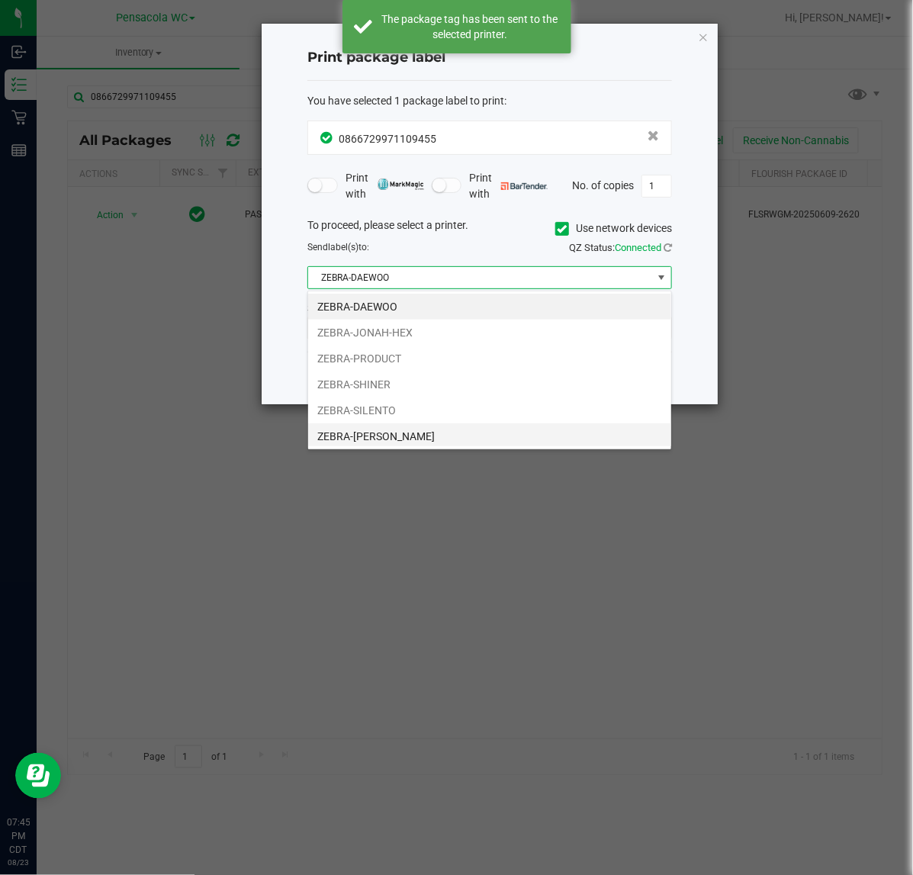
click at [382, 441] on li "ZEBRA-[PERSON_NAME]" at bounding box center [489, 436] width 363 height 26
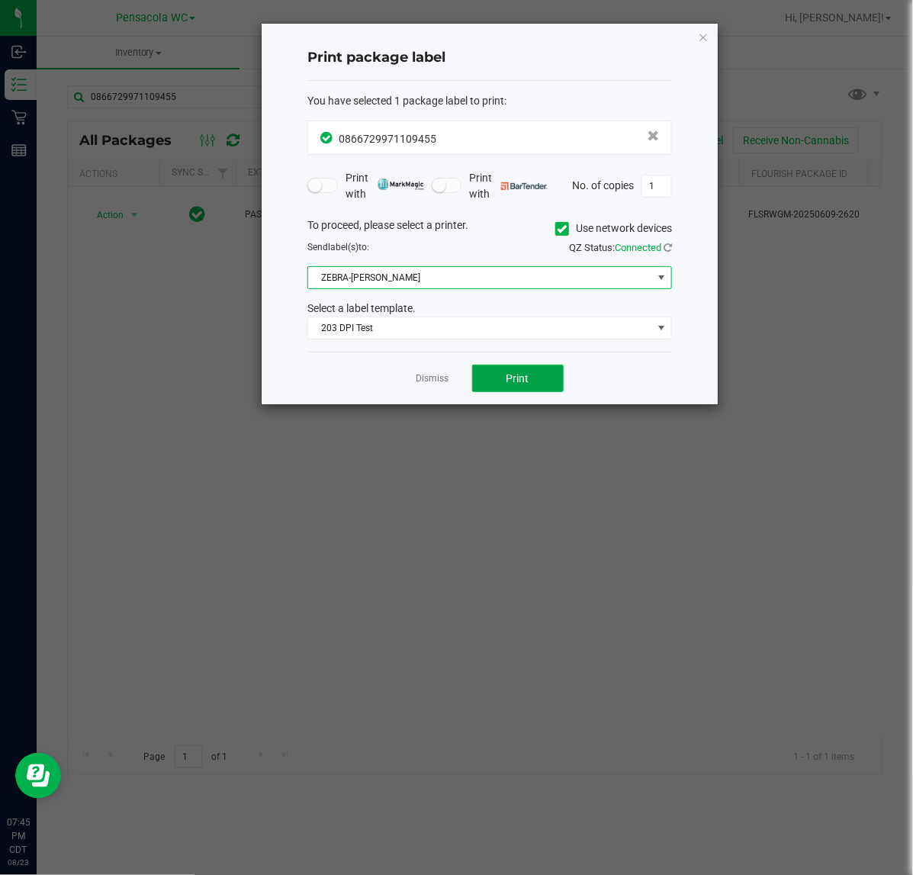
click at [535, 379] on button "Print" at bounding box center [518, 378] width 92 height 27
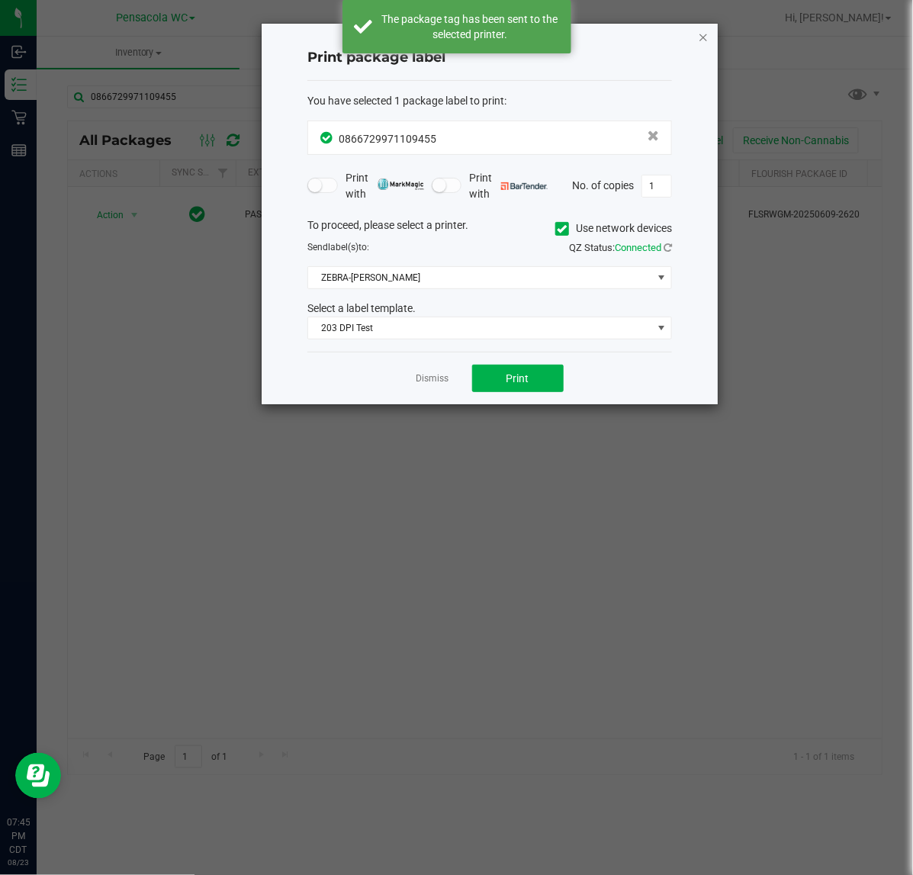
click at [703, 36] on icon "button" at bounding box center [703, 36] width 11 height 18
